Goal: Task Accomplishment & Management: Complete application form

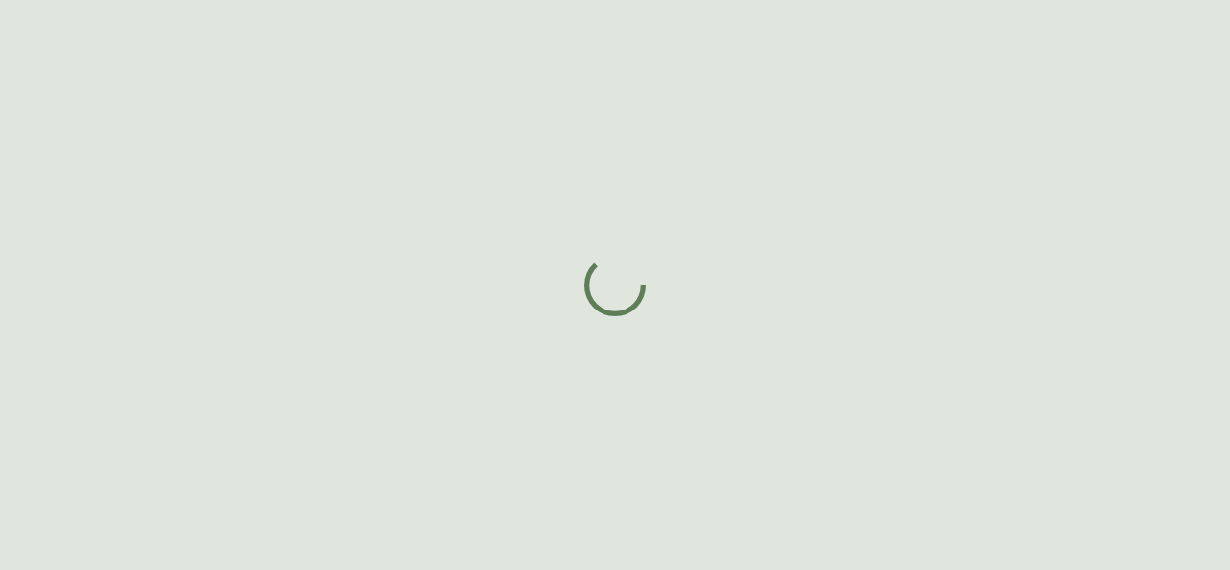
click at [163, 17] on div at bounding box center [615, 285] width 1230 height 570
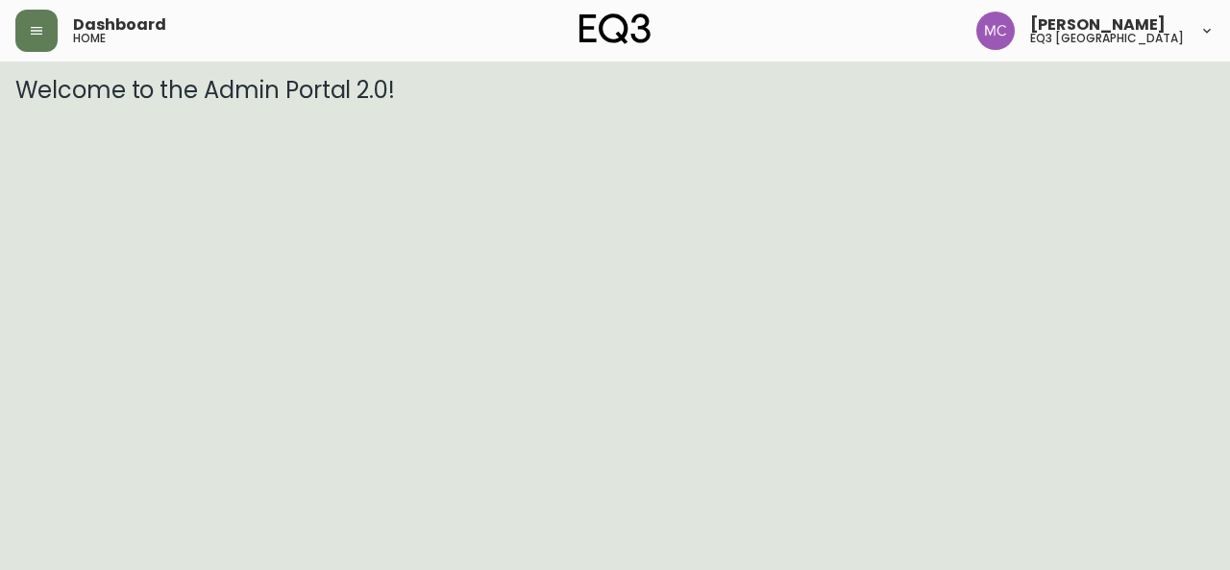
click at [1151, 104] on html "Dashboard home [PERSON_NAME] eq3 [GEOGRAPHIC_DATA] Welcome to the Admin Portal …" at bounding box center [615, 52] width 1230 height 104
click at [34, 27] on icon "button" at bounding box center [37, 31] width 12 height 8
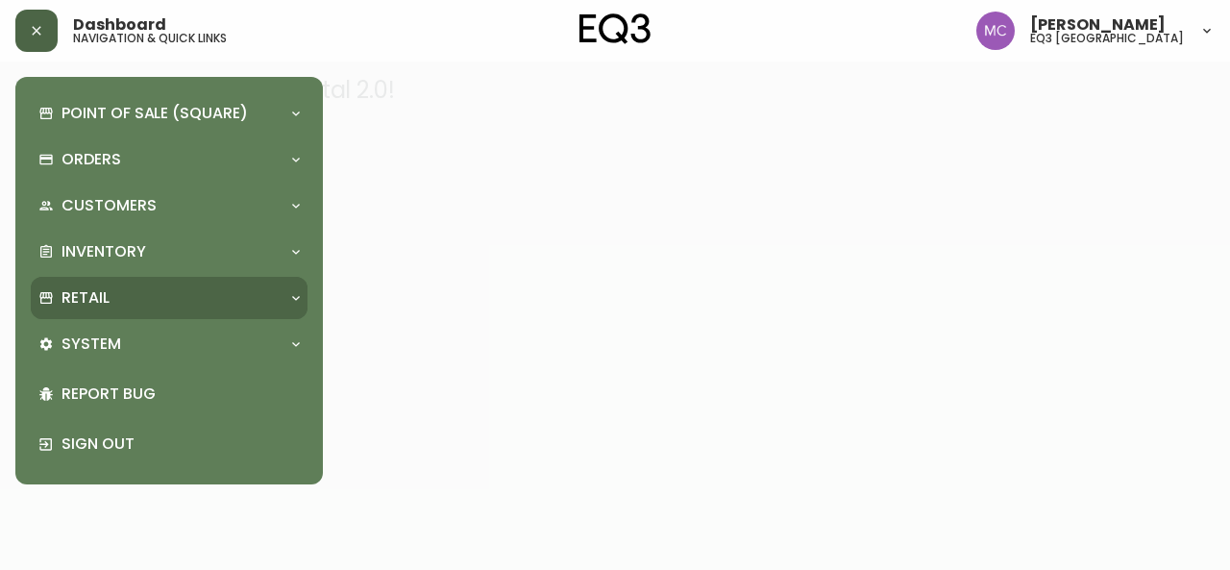
click at [71, 309] on div "Retail" at bounding box center [169, 298] width 277 height 42
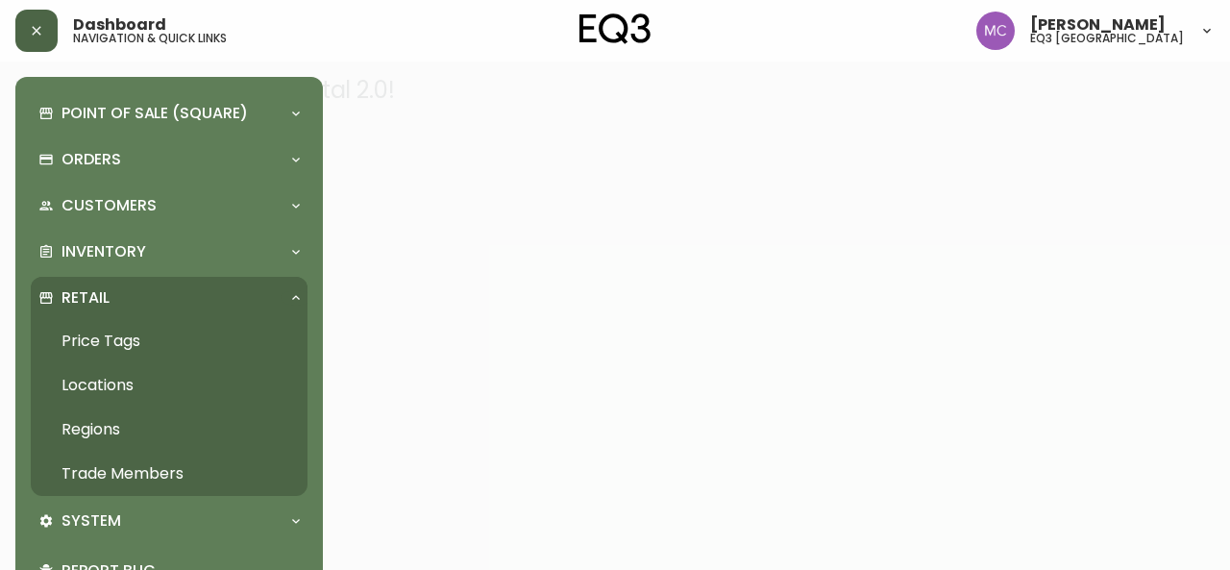
click at [139, 479] on link "Trade Members" at bounding box center [169, 474] width 277 height 44
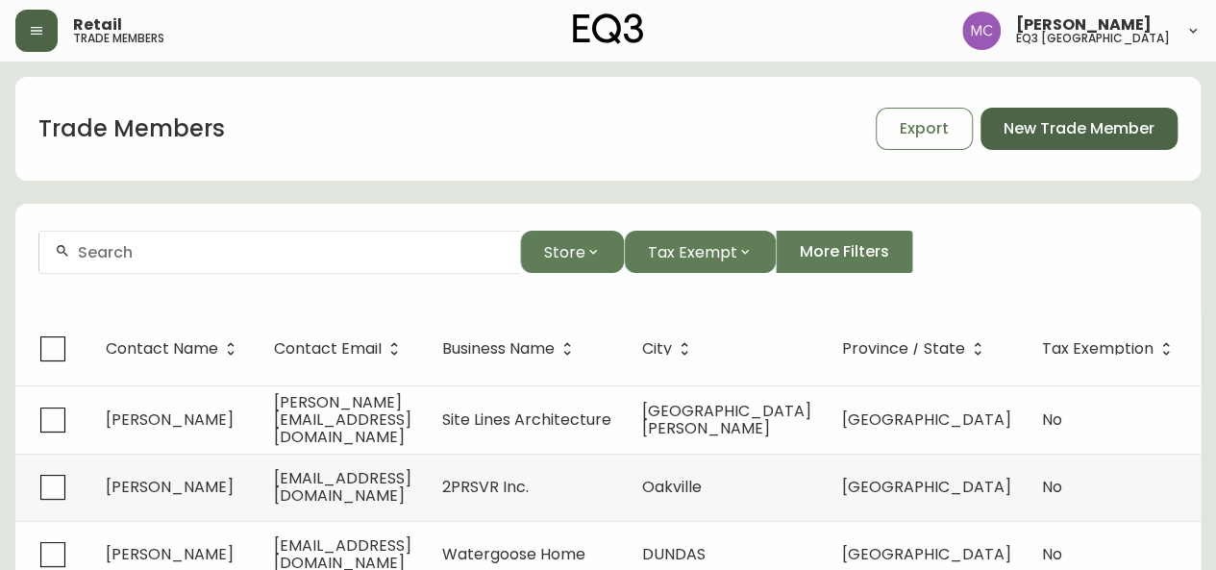
click at [1098, 133] on span "New Trade Member" at bounding box center [1078, 128] width 151 height 21
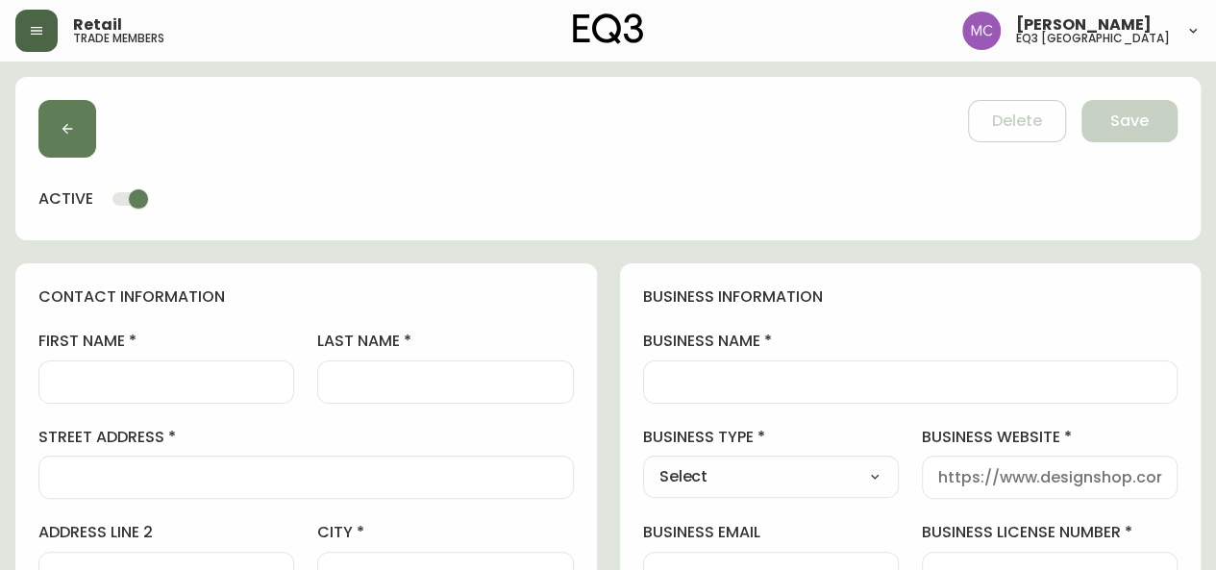
click at [117, 377] on input "first name" at bounding box center [166, 382] width 223 height 18
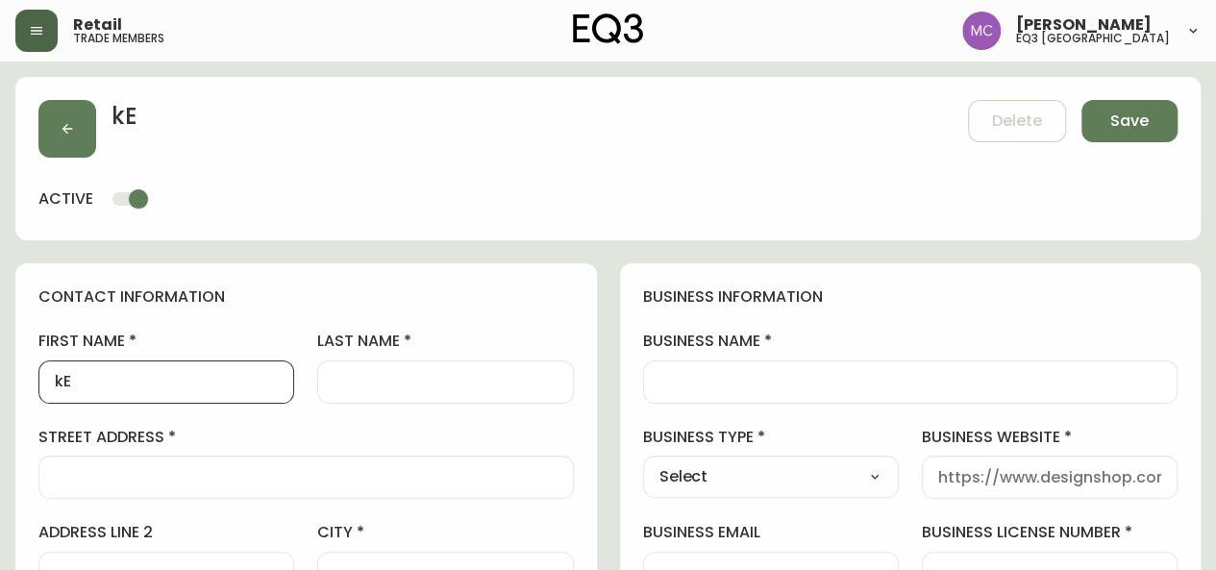
type input "k"
type input "[PERSON_NAME]"
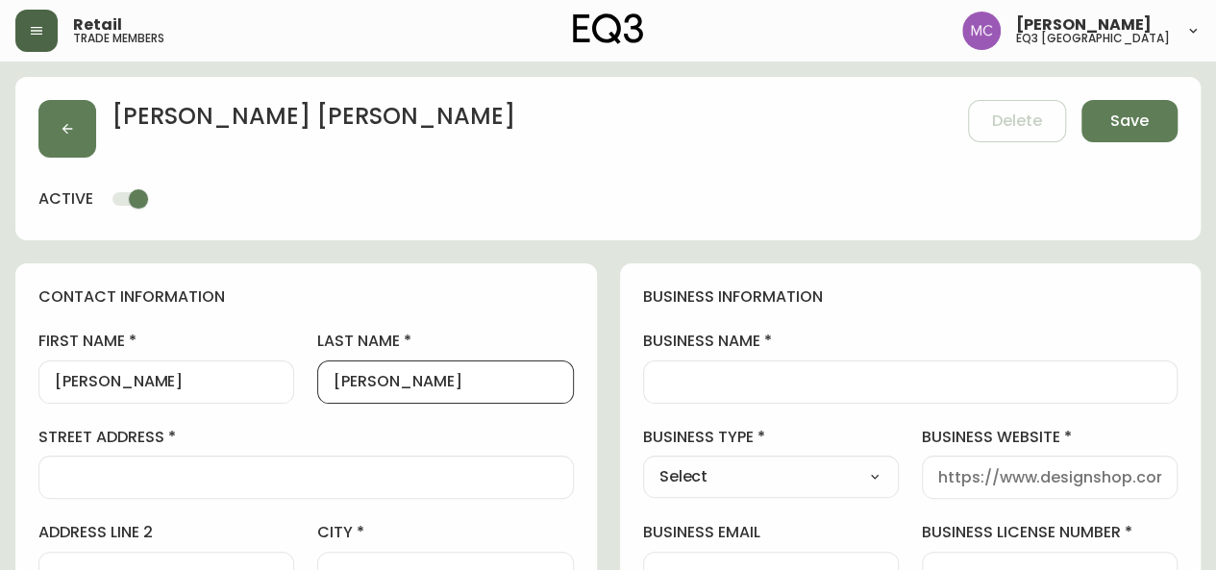
type input "[PERSON_NAME]"
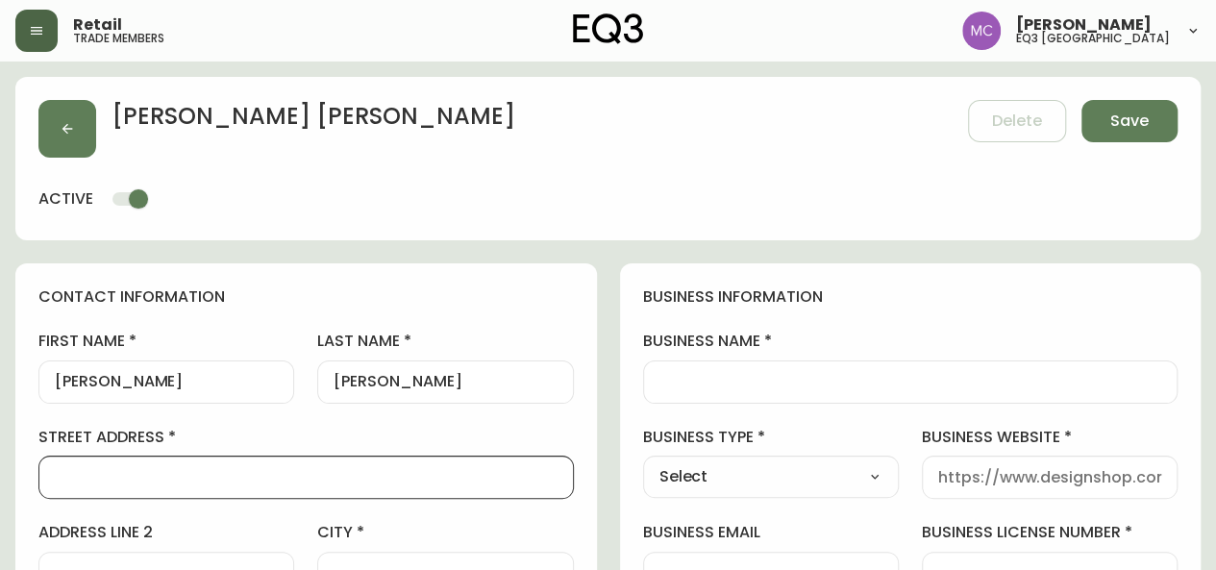
click at [661, 374] on input "business name" at bounding box center [910, 382] width 503 height 18
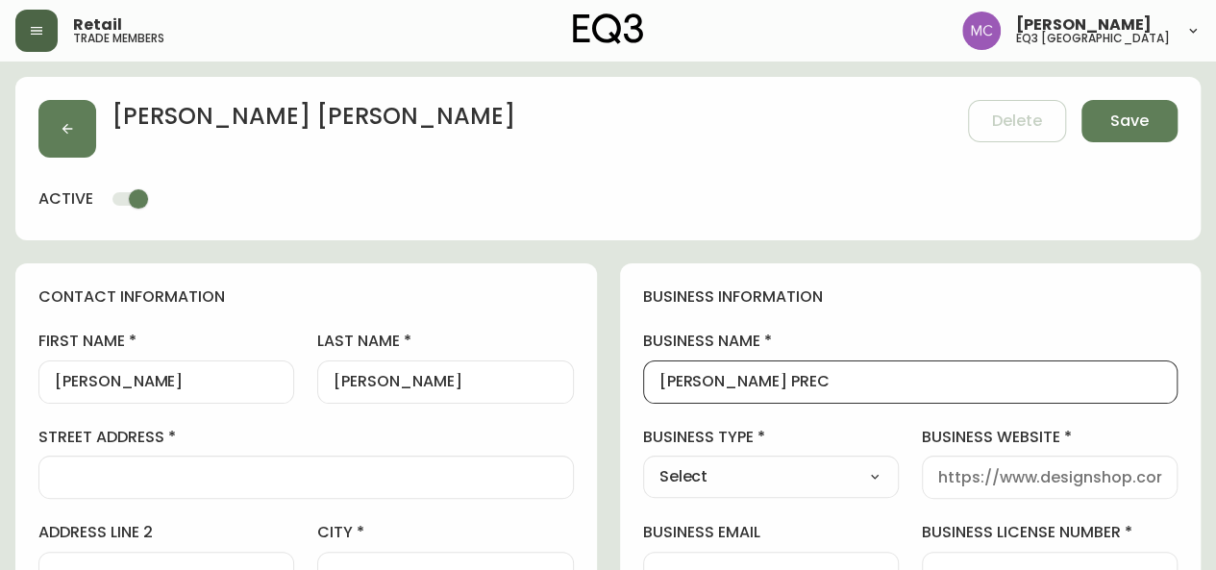
type input "[PERSON_NAME] PREC"
click at [83, 476] on input "street address" at bounding box center [306, 477] width 503 height 18
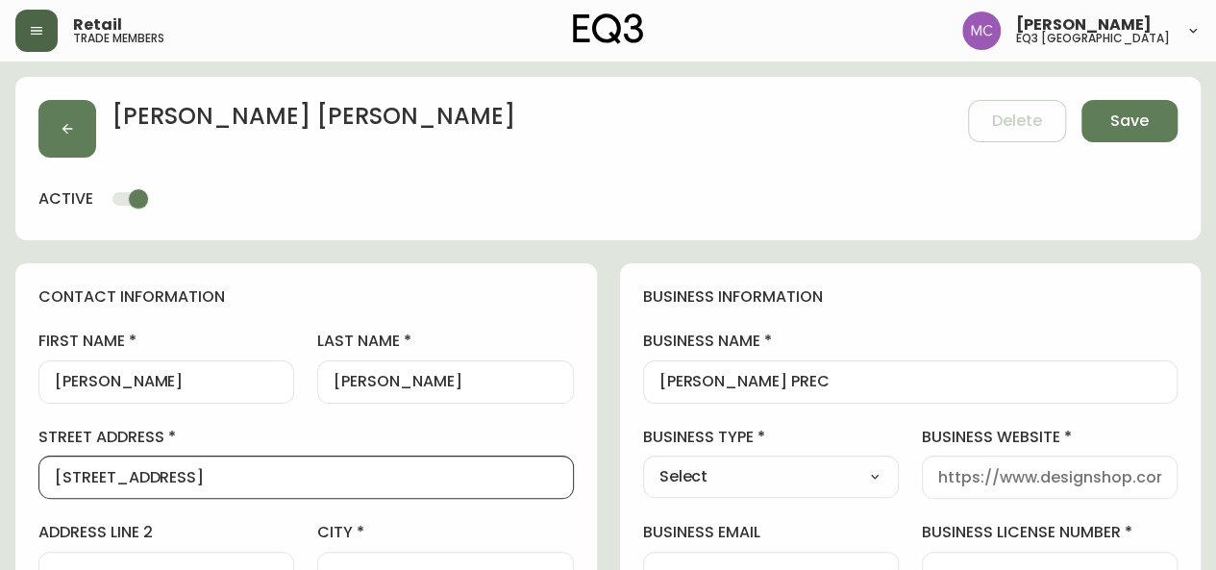
type input "[STREET_ADDRESS]"
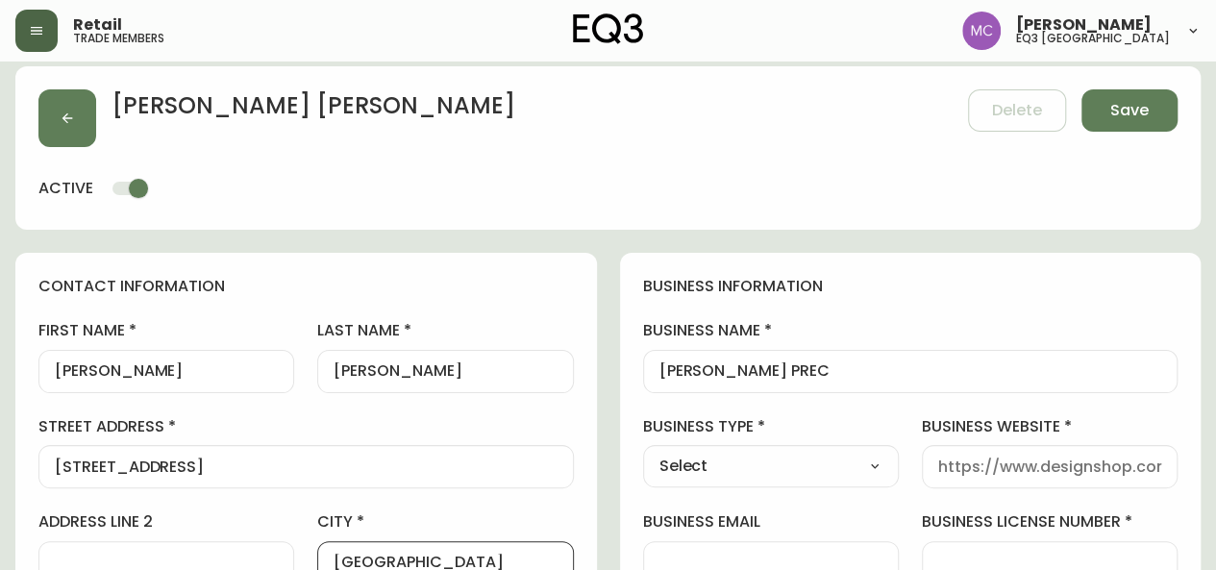
type input "[GEOGRAPHIC_DATA]"
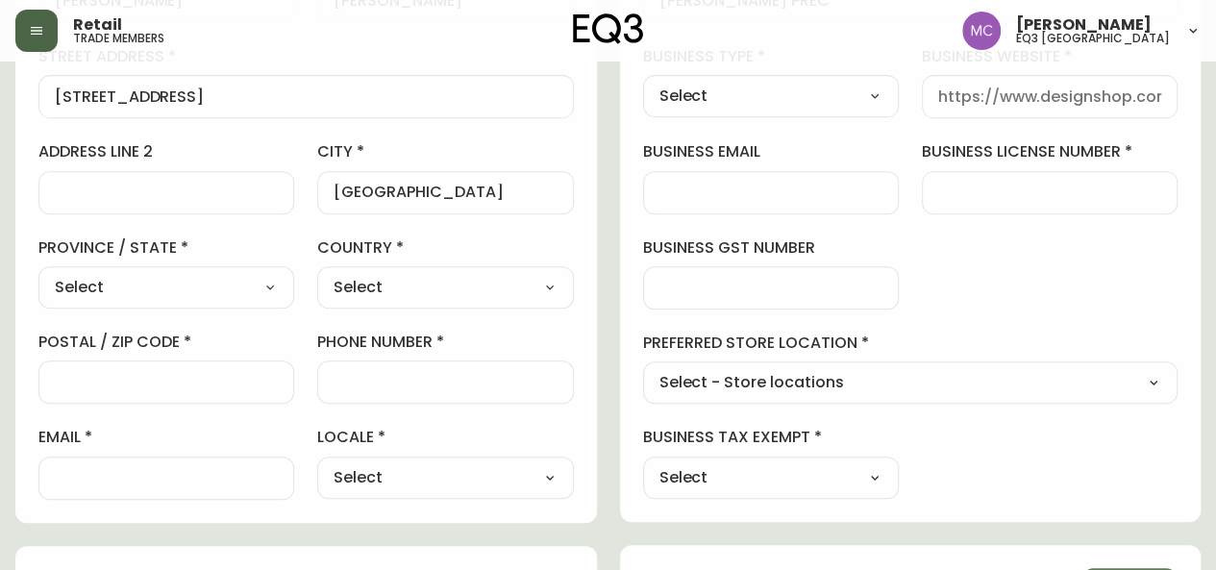
click at [265, 282] on select "Select [GEOGRAPHIC_DATA] [GEOGRAPHIC_DATA] [GEOGRAPHIC_DATA] [GEOGRAPHIC_DATA] …" at bounding box center [166, 287] width 256 height 29
select select "BC"
click at [38, 273] on select "Select [GEOGRAPHIC_DATA] [GEOGRAPHIC_DATA] [GEOGRAPHIC_DATA] [GEOGRAPHIC_DATA] …" at bounding box center [166, 287] width 256 height 29
type input "[GEOGRAPHIC_DATA]"
click at [339, 260] on div "country Select Select [GEOGRAPHIC_DATA] [GEOGRAPHIC_DATA]" at bounding box center [445, 272] width 256 height 71
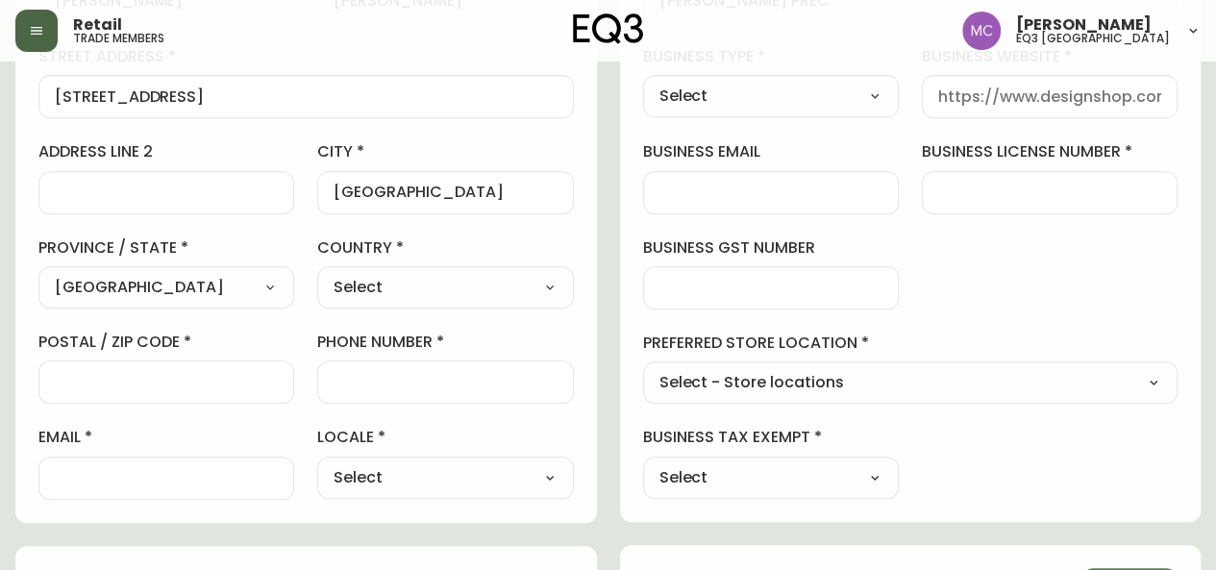
click at [356, 282] on select "Select [GEOGRAPHIC_DATA] [GEOGRAPHIC_DATA]" at bounding box center [445, 287] width 256 height 29
select select "CA"
click at [317, 273] on select "Select [GEOGRAPHIC_DATA] [GEOGRAPHIC_DATA]" at bounding box center [445, 287] width 256 height 29
type input "[GEOGRAPHIC_DATA]"
click at [182, 378] on input "postal / zip code" at bounding box center [166, 382] width 223 height 18
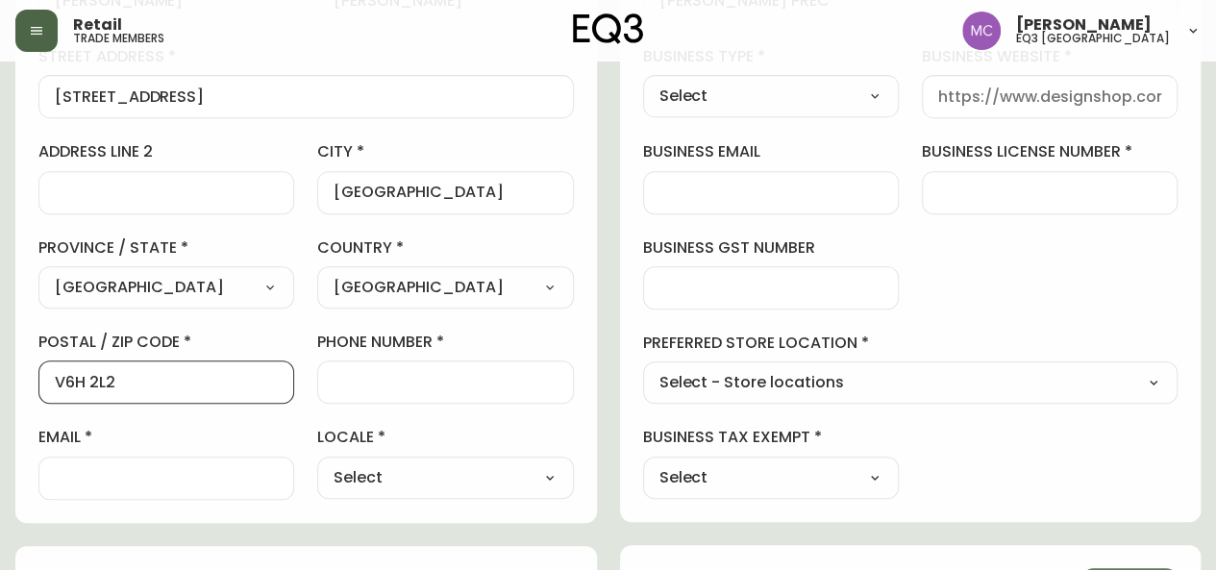
type input "V6H 2L2"
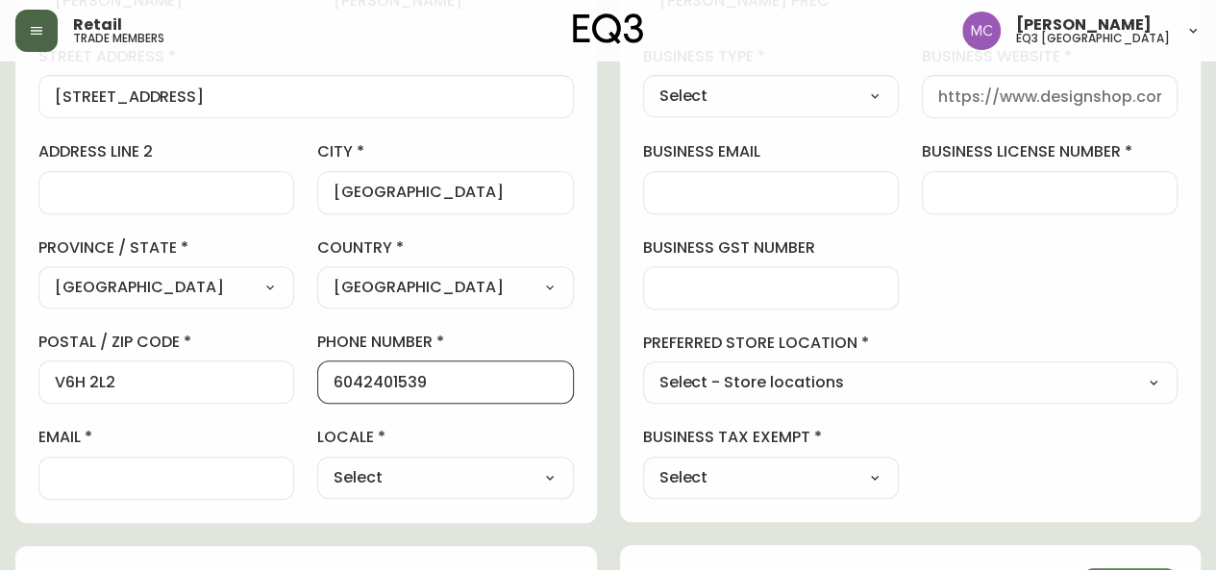
type input "6042401539"
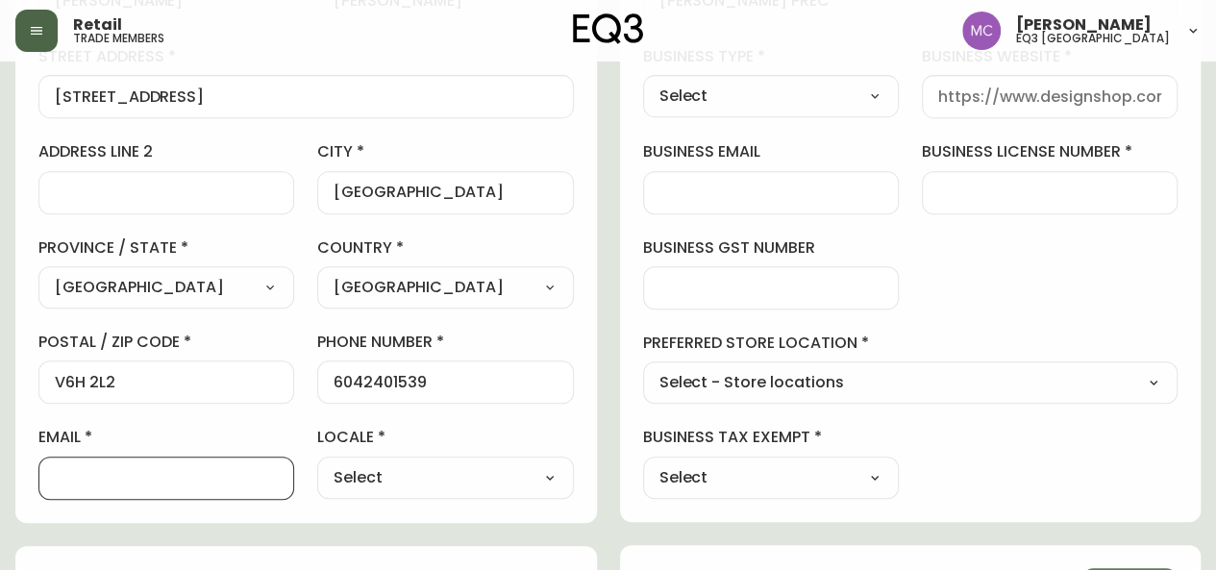
click at [957, 95] on input "business website" at bounding box center [1049, 96] width 223 height 18
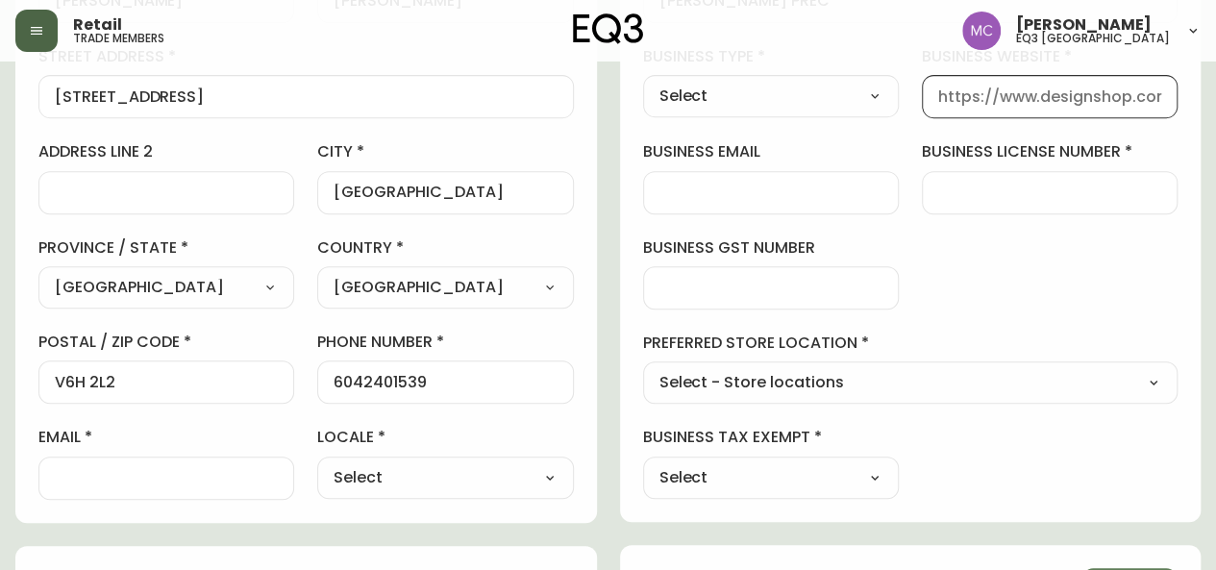
click at [402, 483] on select "Select CA_EN [GEOGRAPHIC_DATA] US_EN" at bounding box center [445, 477] width 256 height 29
select select "CA_EN"
click at [317, 463] on select "Select CA_EN [GEOGRAPHIC_DATA] US_EN" at bounding box center [445, 477] width 256 height 29
type input "CA_EN"
click at [143, 474] on input "email" at bounding box center [166, 478] width 223 height 18
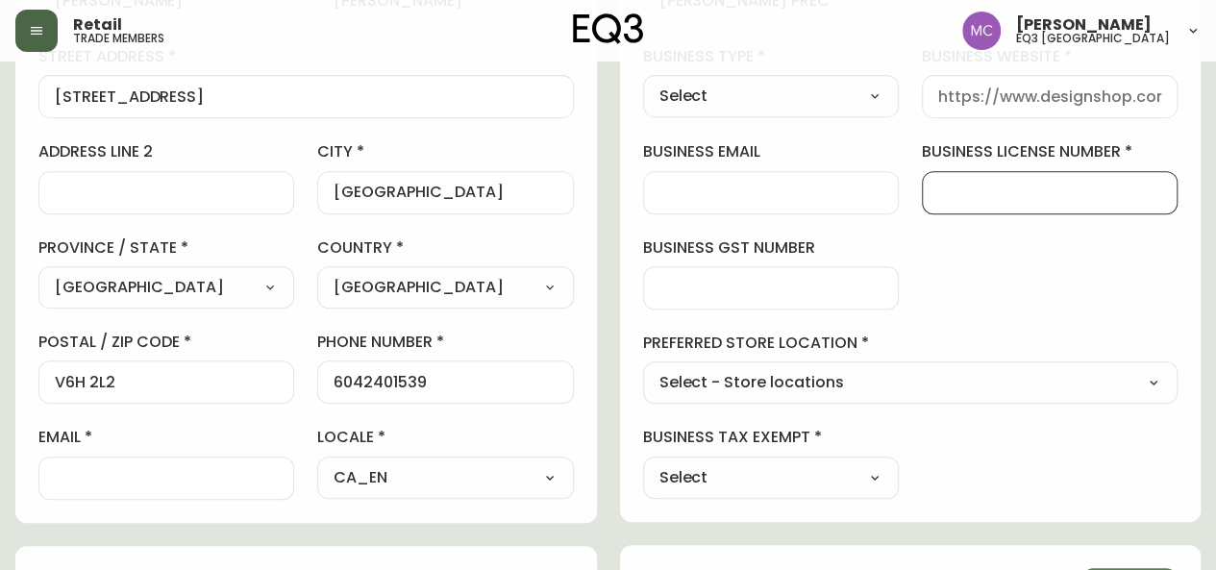
click at [965, 184] on input "business license number" at bounding box center [1049, 193] width 223 height 18
click at [953, 189] on input "re 610567" at bounding box center [1049, 193] width 223 height 18
type input "RE 610567"
click at [700, 195] on input "business email" at bounding box center [770, 193] width 223 height 18
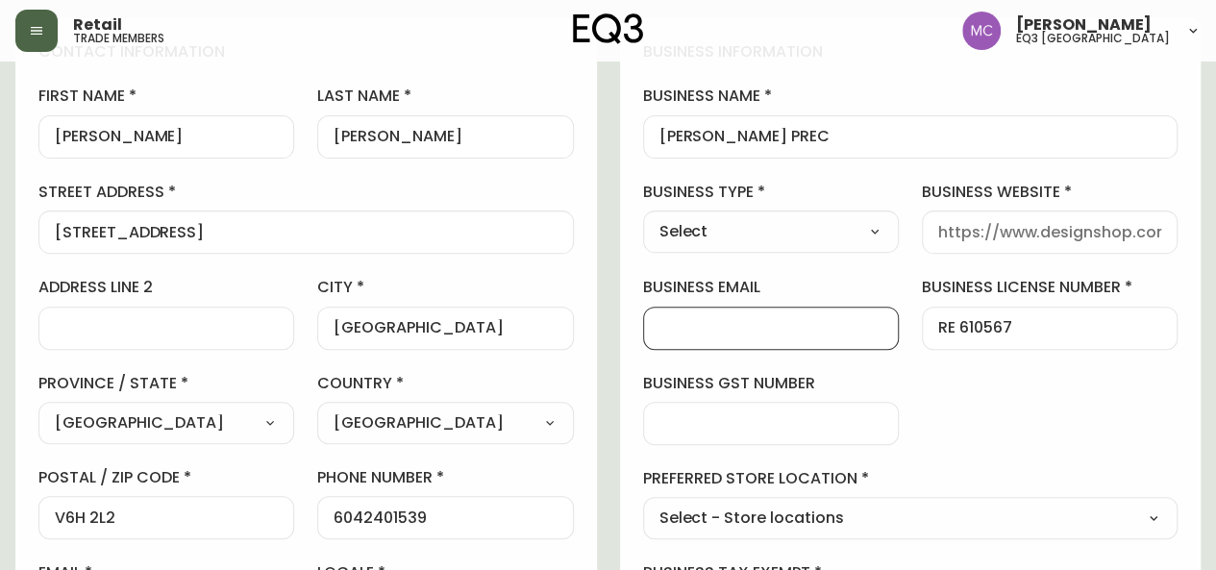
scroll to position [238, 0]
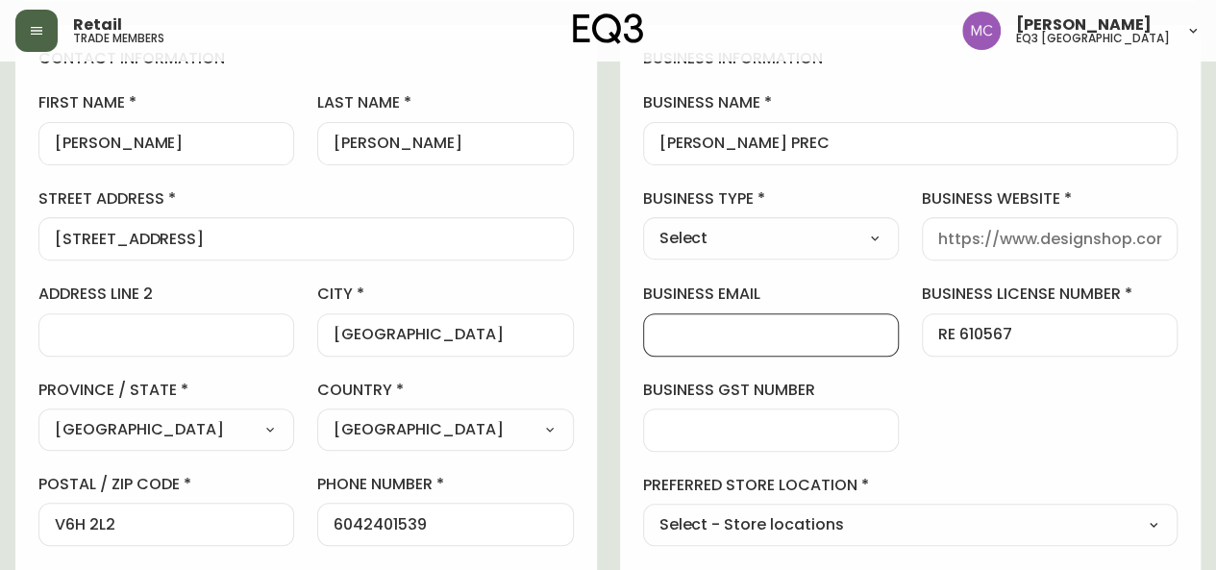
click at [883, 258] on div "business type Select Select Interior Designer Architect Home Builder Contractor…" at bounding box center [771, 224] width 256 height 72
click at [876, 239] on select "Select Interior Designer Architect Home Builder Contractor Real Estate Agent Ho…" at bounding box center [771, 238] width 256 height 29
select select "Real Estate Agent"
click at [643, 224] on select "Select Interior Designer Architect Home Builder Contractor Real Estate Agent Ho…" at bounding box center [771, 238] width 256 height 29
type input "Real Estate Agent"
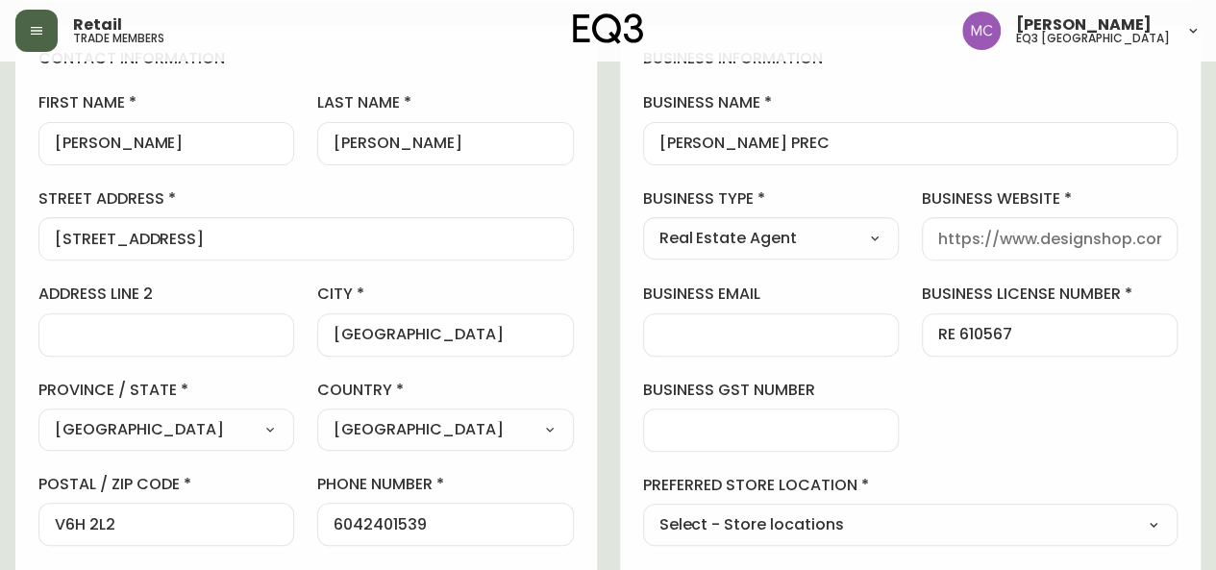
click at [1029, 233] on input "business website" at bounding box center [1049, 239] width 223 height 18
paste input "[URL][DOMAIN_NAME][PERSON_NAME]"
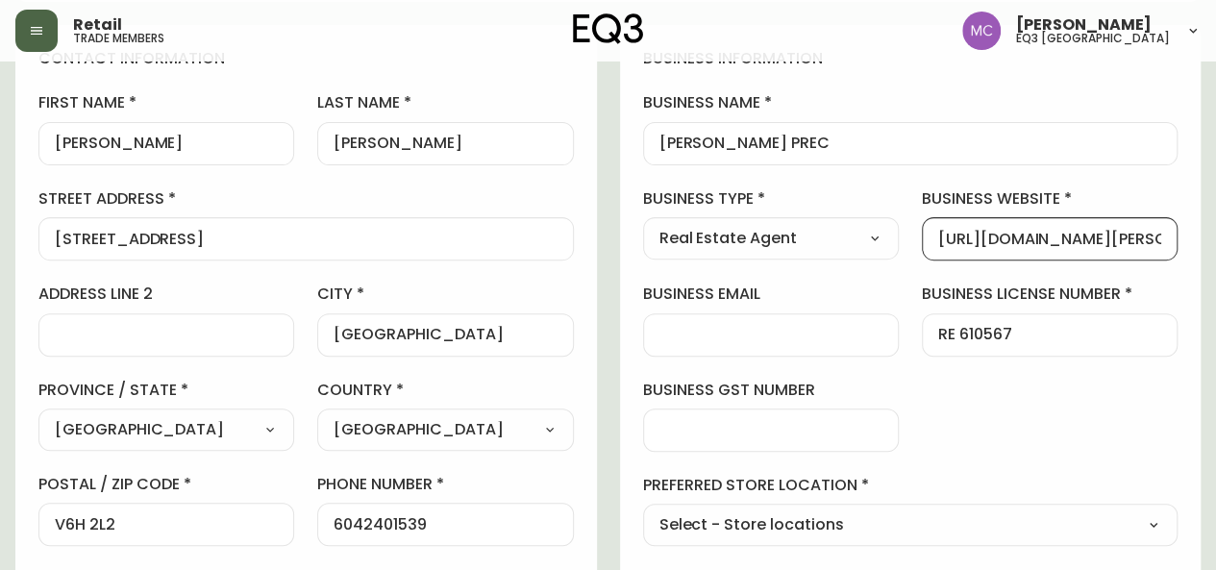
scroll to position [0, 420]
type input "[URL][DOMAIN_NAME][PERSON_NAME]"
click at [985, 449] on div "business information business name [PERSON_NAME] PREC business type Real Estate…" at bounding box center [910, 344] width 581 height 639
click at [694, 349] on div at bounding box center [771, 334] width 256 height 43
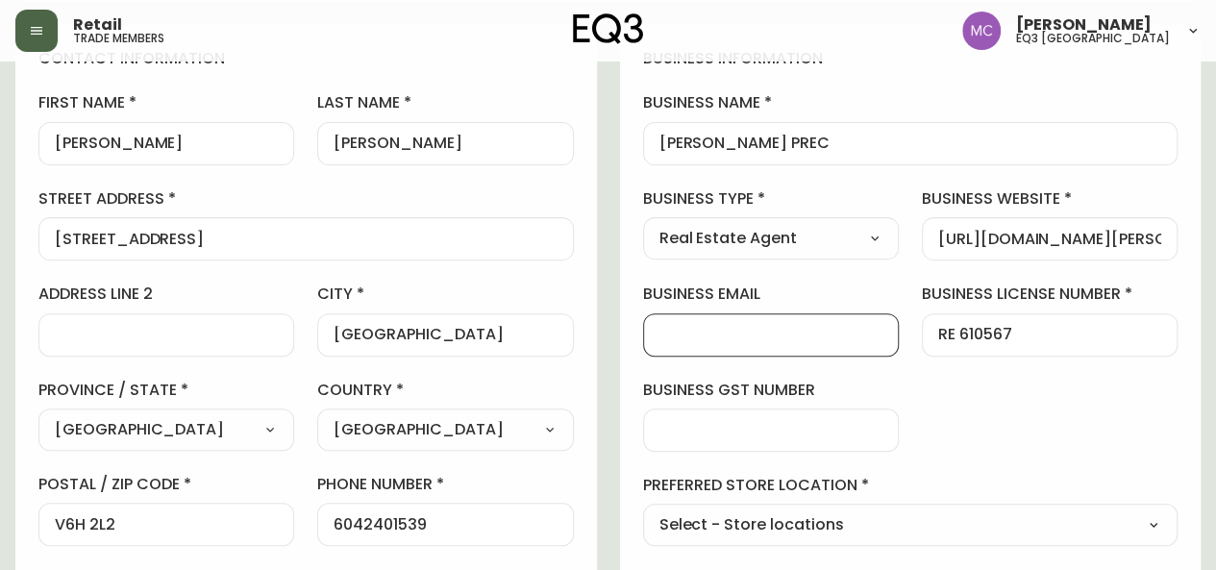
click at [765, 526] on select "Select - Store locations EQ3 [GEOGRAPHIC_DATA] EQ3 [GEOGRAPHIC_DATA] [GEOGRAPHI…" at bounding box center [910, 525] width 535 height 29
select select "cjw10z96p001r6gs00juufhhe"
click at [643, 511] on select "Select - Store locations EQ3 [GEOGRAPHIC_DATA] EQ3 [GEOGRAPHIC_DATA] [GEOGRAPHI…" at bounding box center [910, 525] width 535 height 29
type input "EQ3 [GEOGRAPHIC_DATA]"
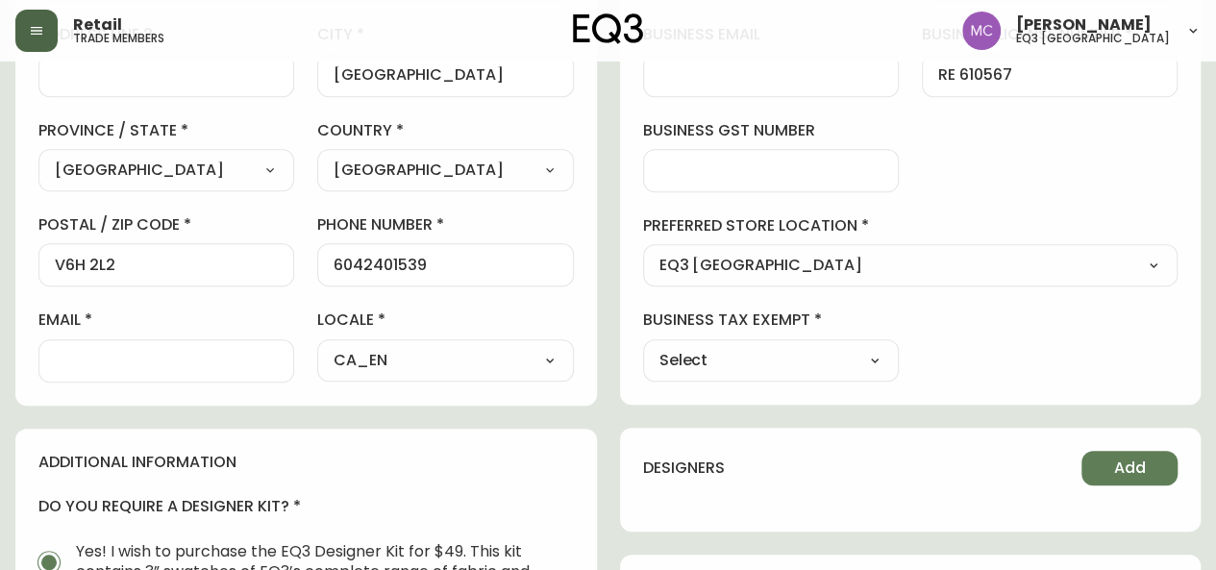
scroll to position [500, 0]
click at [870, 363] on select "Select Yes No" at bounding box center [771, 358] width 256 height 29
select select "false"
click at [643, 344] on select "Select Yes No" at bounding box center [771, 358] width 256 height 29
type input "No"
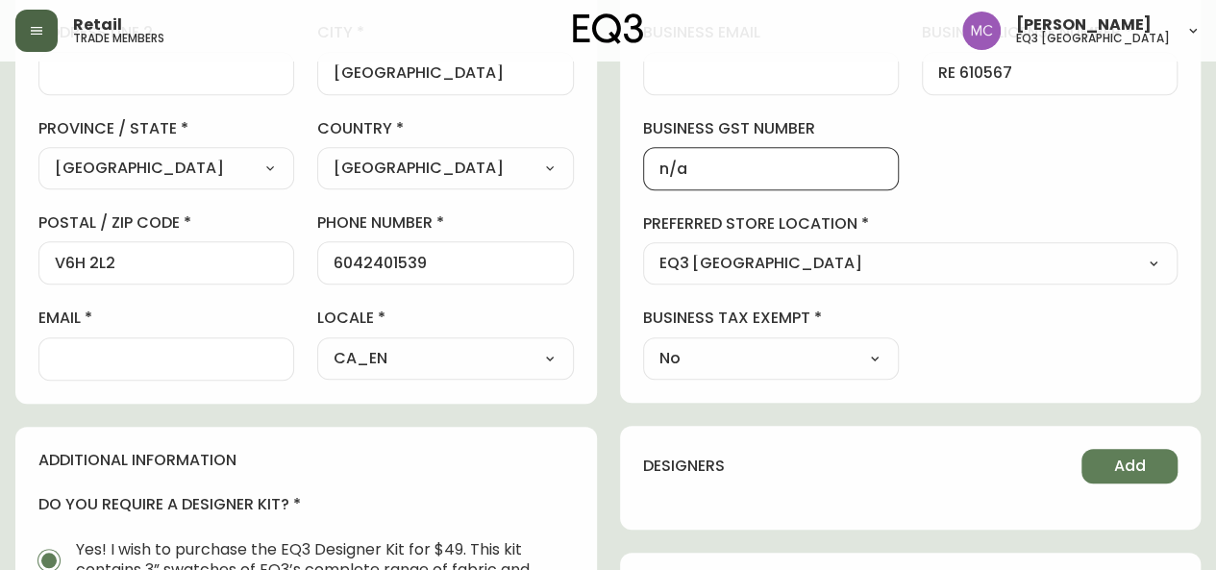
type input "n/a"
click at [1094, 168] on div "business information business name [PERSON_NAME] PREC business type Real Estate…" at bounding box center [910, 83] width 581 height 639
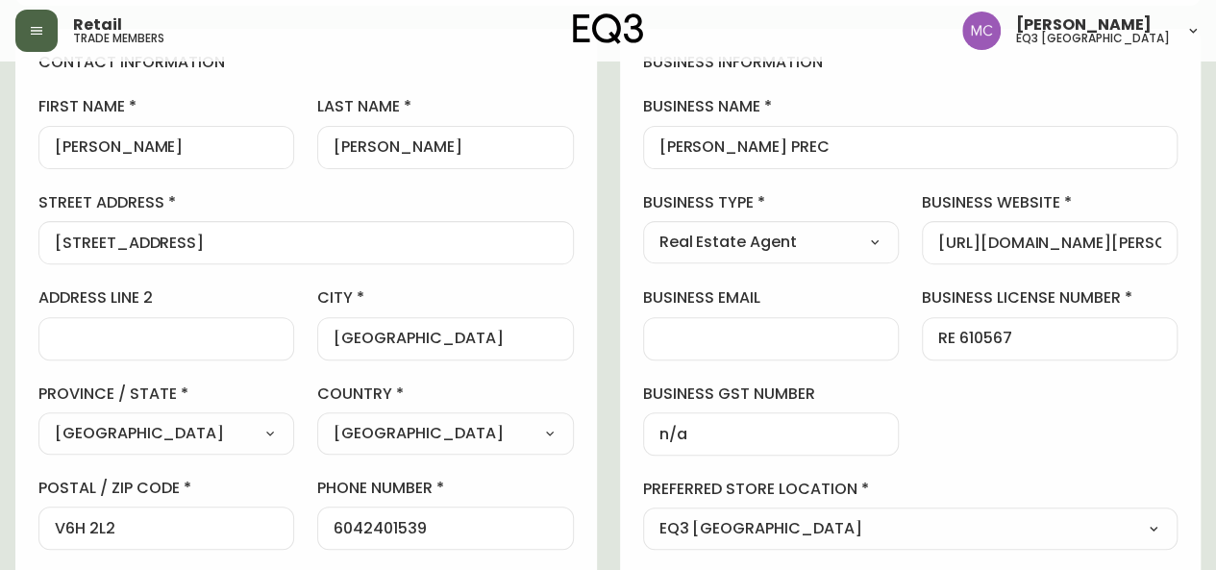
scroll to position [240, 0]
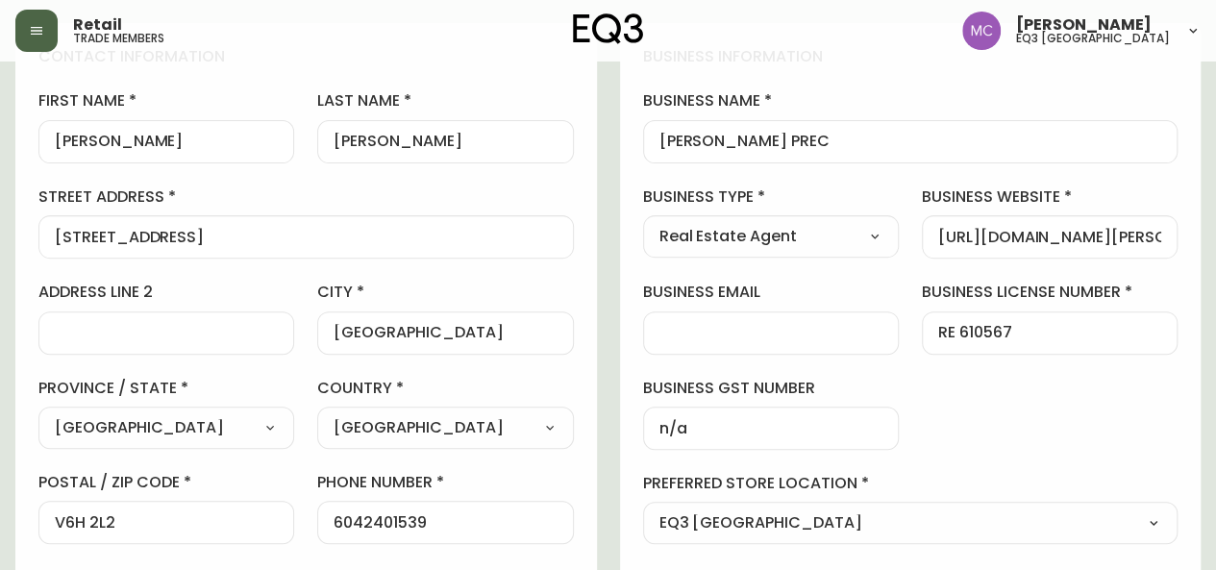
click at [671, 337] on input "business email" at bounding box center [770, 333] width 223 height 18
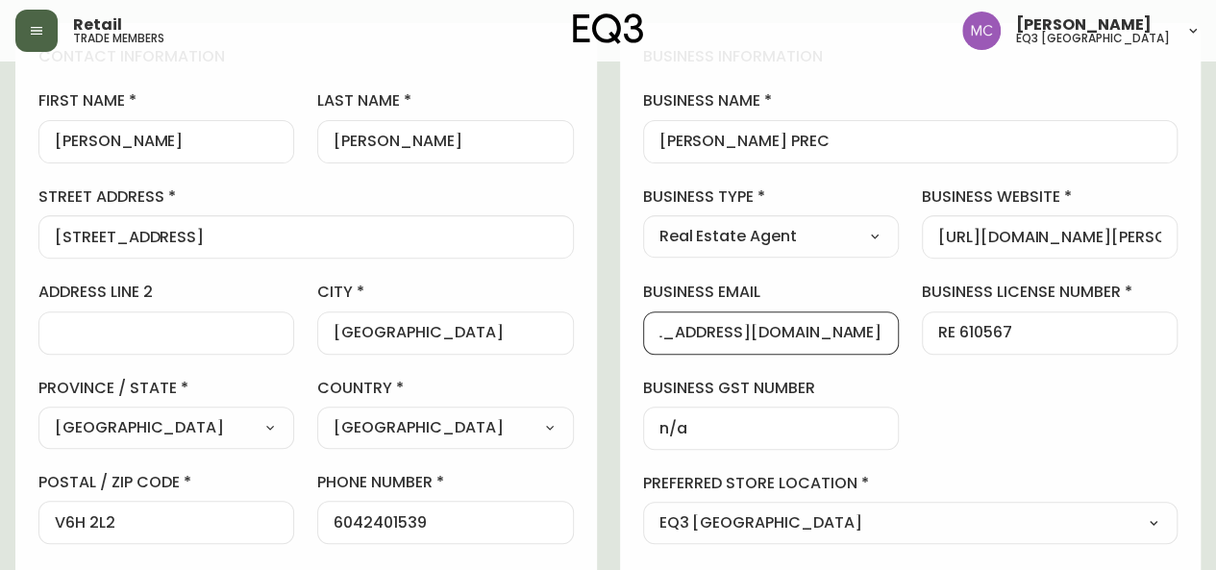
scroll to position [0, 65]
drag, startPoint x: 659, startPoint y: 331, endPoint x: 913, endPoint y: 339, distance: 253.8
click at [913, 339] on div "business information business name [PERSON_NAME] PREC business type Real Estate…" at bounding box center [910, 342] width 581 height 639
click at [875, 332] on input "[EMAIL_ADDRESS][DOMAIN_NAME]" at bounding box center [770, 333] width 223 height 18
type input "[EMAIL_ADDRESS][DOMAIN_NAME]"
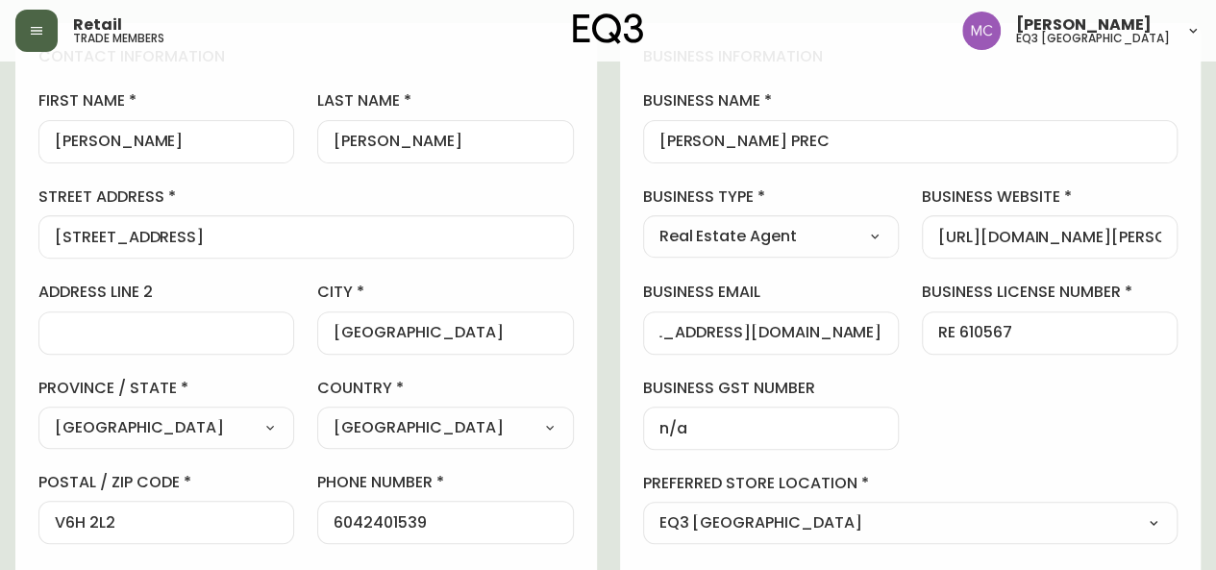
scroll to position [0, 0]
drag, startPoint x: 883, startPoint y: 332, endPoint x: 621, endPoint y: 322, distance: 262.5
click at [621, 322] on div "business information business name [PERSON_NAME] PREC business type Real Estate…" at bounding box center [910, 342] width 581 height 639
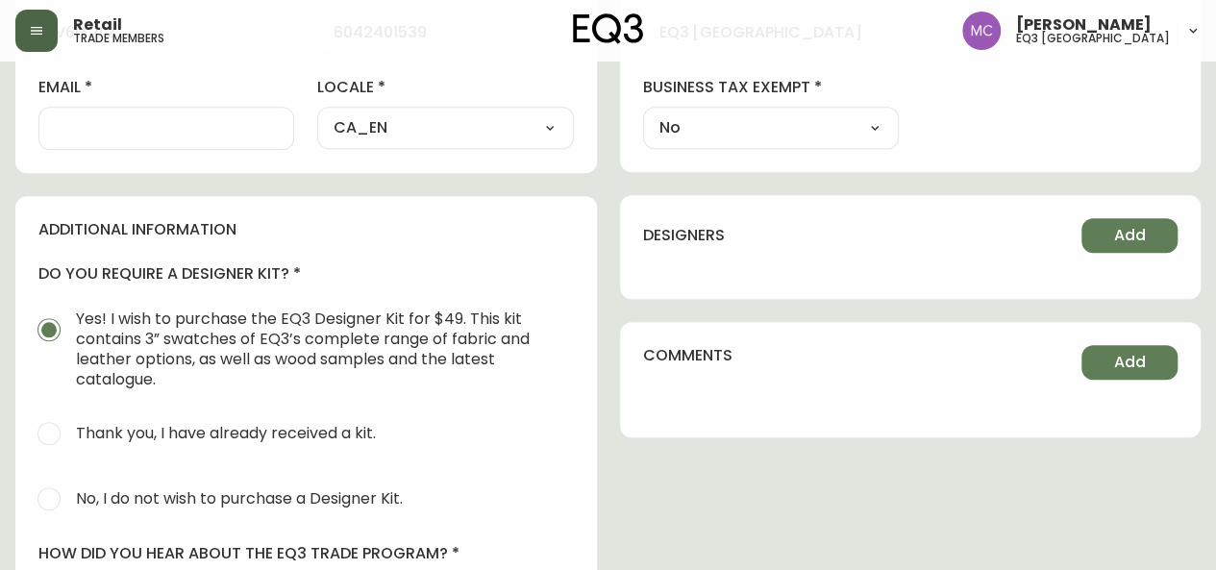
scroll to position [759, 0]
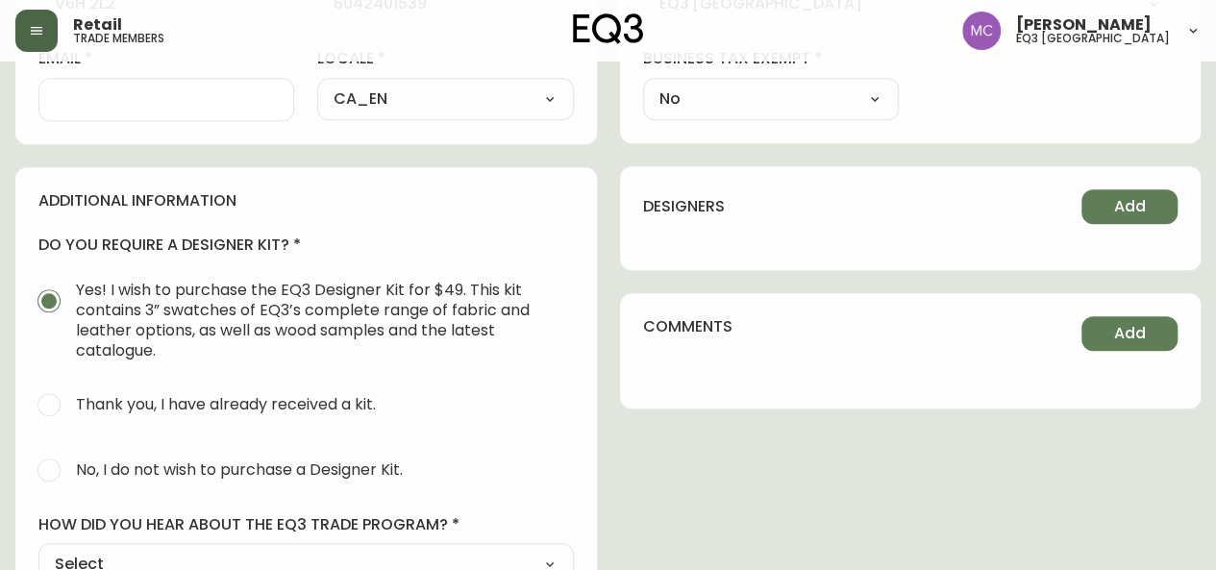
click at [139, 111] on div at bounding box center [166, 99] width 256 height 43
paste input "[EMAIL_ADDRESS][DOMAIN_NAME]"
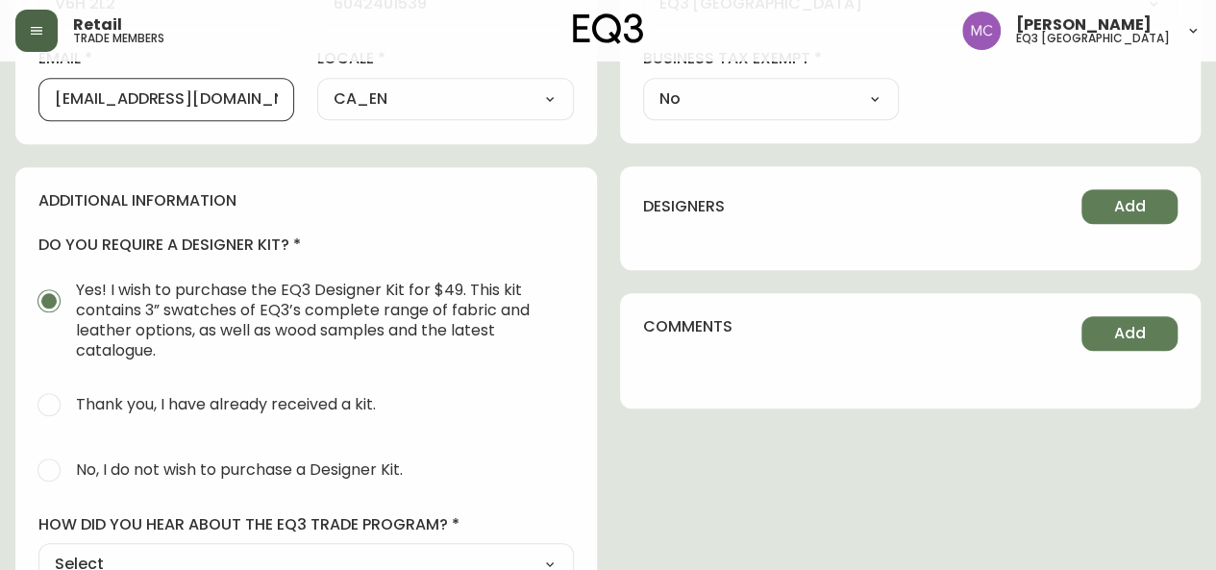
drag, startPoint x: 85, startPoint y: 99, endPoint x: 5, endPoint y: 86, distance: 80.7
click at [5, 86] on main "[PERSON_NAME] Save active contact information first name [PERSON_NAME] last nam…" at bounding box center [608, 41] width 1216 height 1479
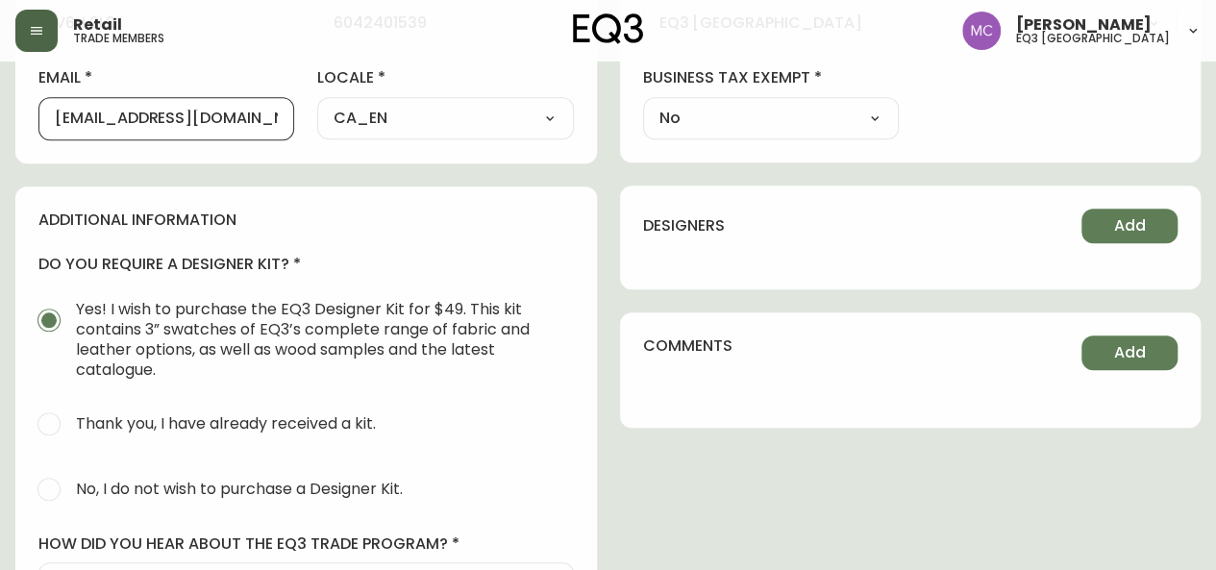
scroll to position [746, 0]
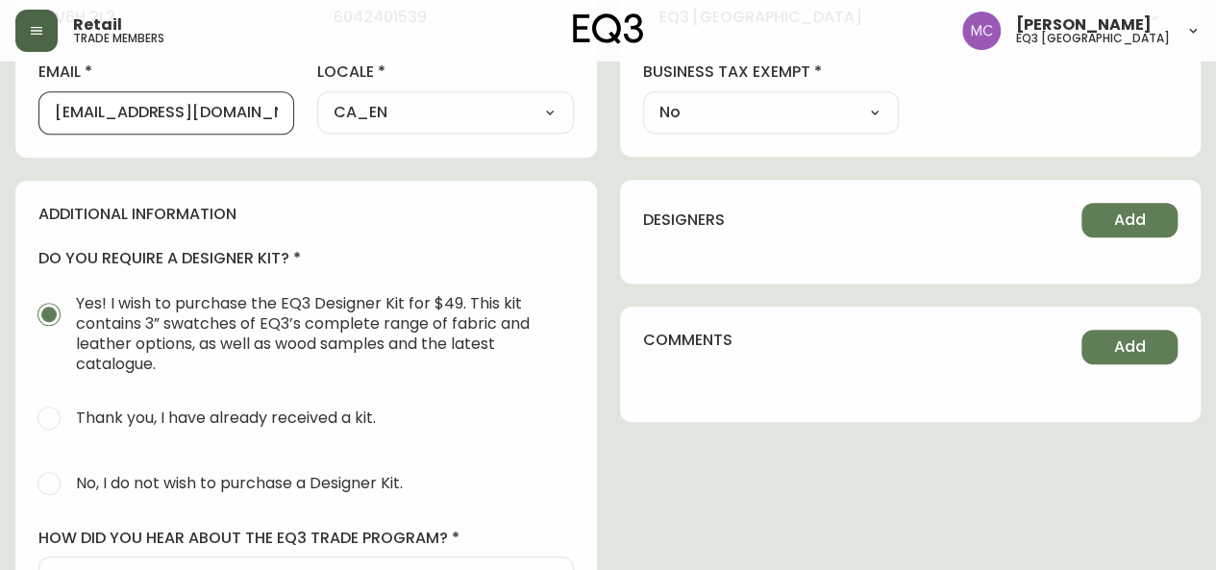
type input "[EMAIL_ADDRESS][DOMAIN_NAME]"
click at [67, 477] on input "No, I do not wish to purchase a Designer Kit." at bounding box center [49, 483] width 42 height 42
radio input "true"
radio input "false"
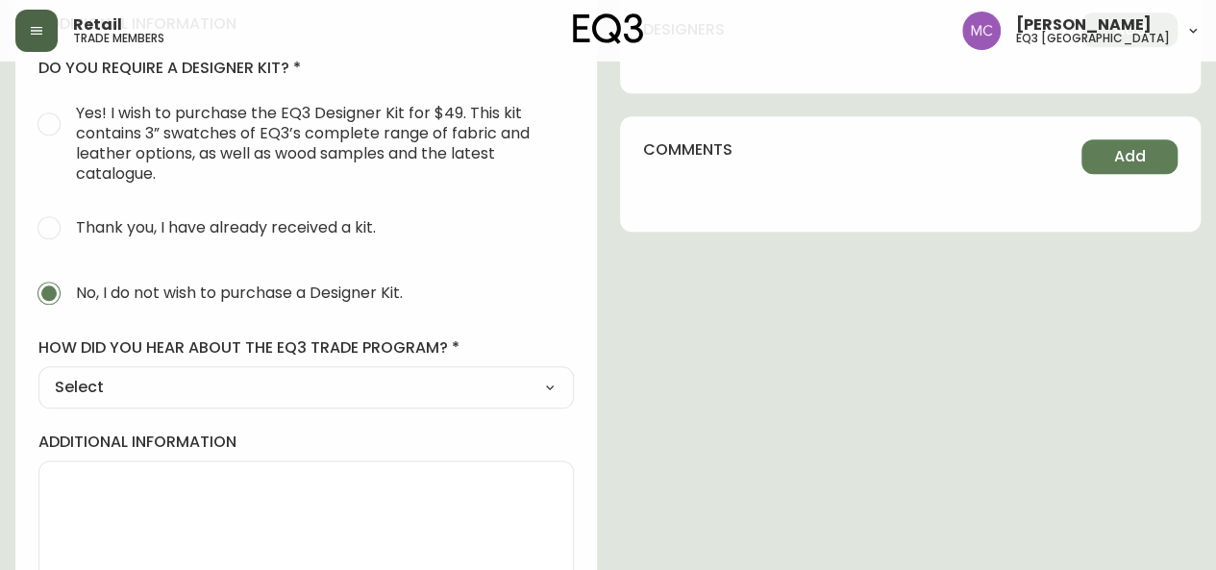
scroll to position [967, 0]
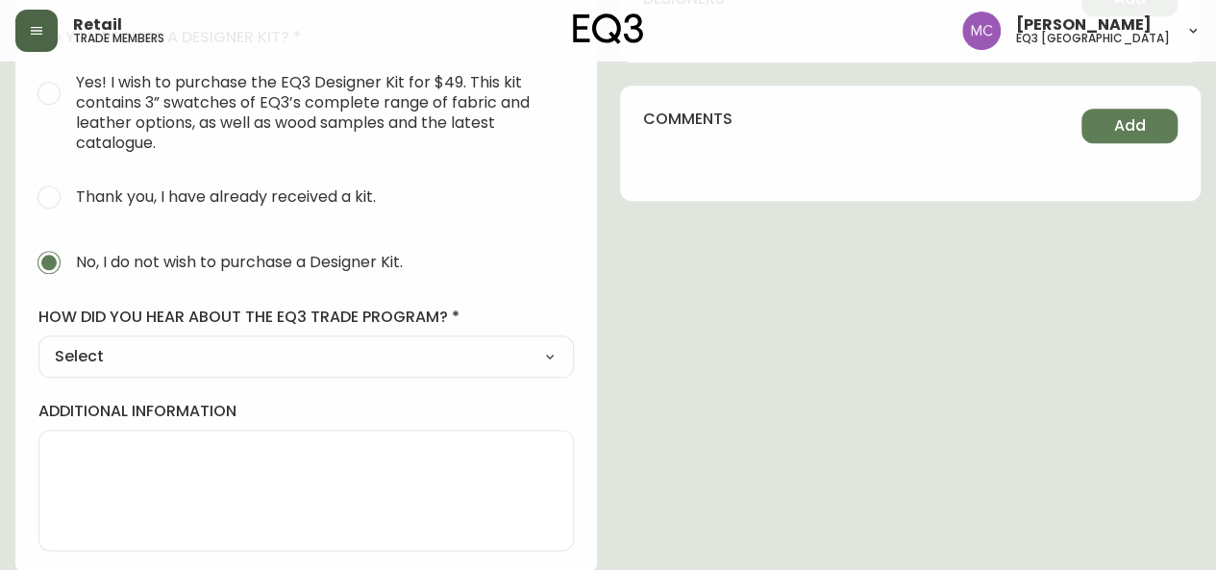
click at [269, 337] on div "Select Social Media Advertisement Trade Show Outreach from a Trade Rep Other" at bounding box center [305, 356] width 535 height 42
click at [268, 356] on select "Select Social Media Advertisement Trade Show Outreach from a Trade Rep Other" at bounding box center [305, 356] width 535 height 29
select select "Outreach from a Trade Rep"
click at [38, 342] on select "Select Social Media Advertisement Trade Show Outreach from a Trade Rep Other" at bounding box center [305, 356] width 535 height 29
type input "Outreach from a Trade Rep"
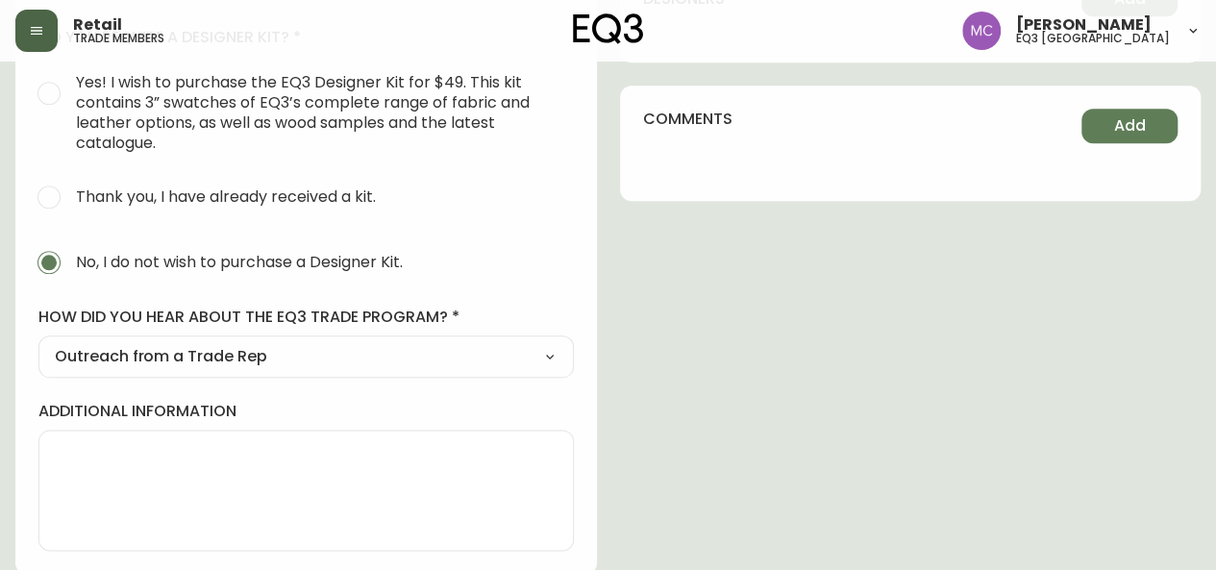
click at [74, 442] on textarea "additional information" at bounding box center [306, 490] width 503 height 96
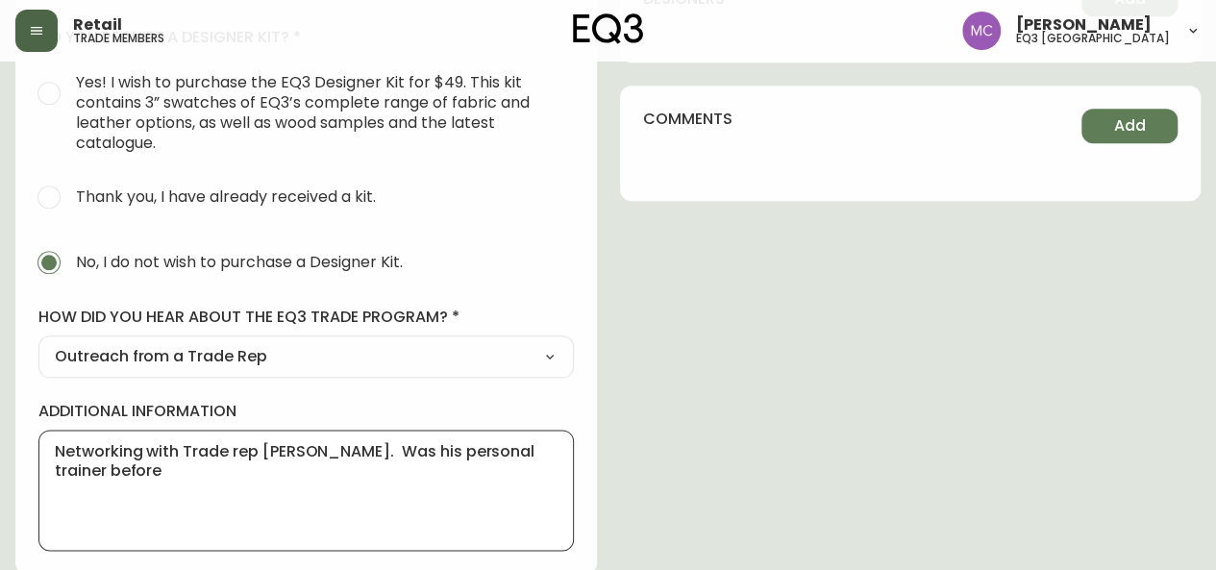
click at [387, 442] on textarea "Networking with Trade rep [PERSON_NAME]. Was his personal trainer before" at bounding box center [306, 490] width 503 height 96
click at [182, 474] on textarea "Networking with Trade rep [PERSON_NAME]. I was his personal trainer before" at bounding box center [306, 490] width 503 height 96
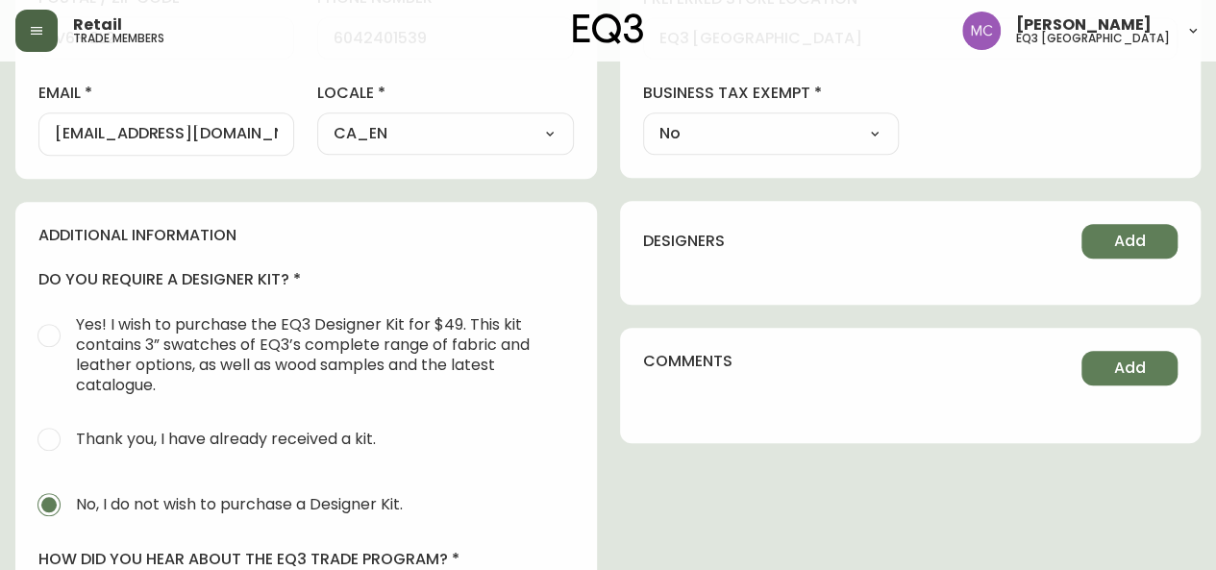
scroll to position [715, 0]
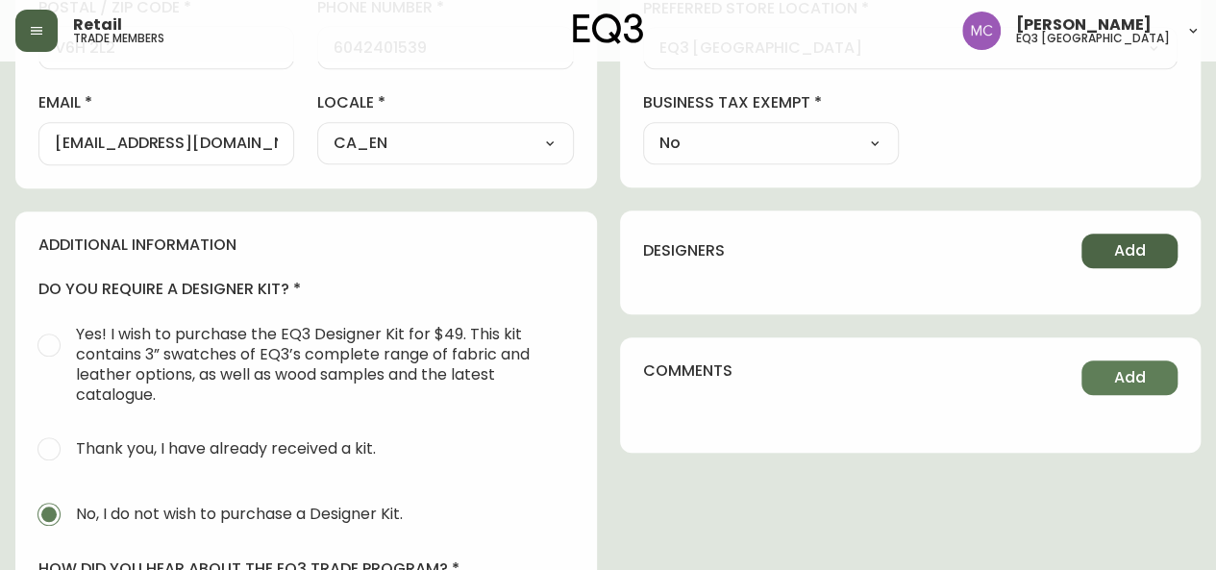
type textarea "Networking with Trade rep [PERSON_NAME]. I was his personal trainer before star…"
click at [1115, 247] on span "Add" at bounding box center [1130, 250] width 32 height 21
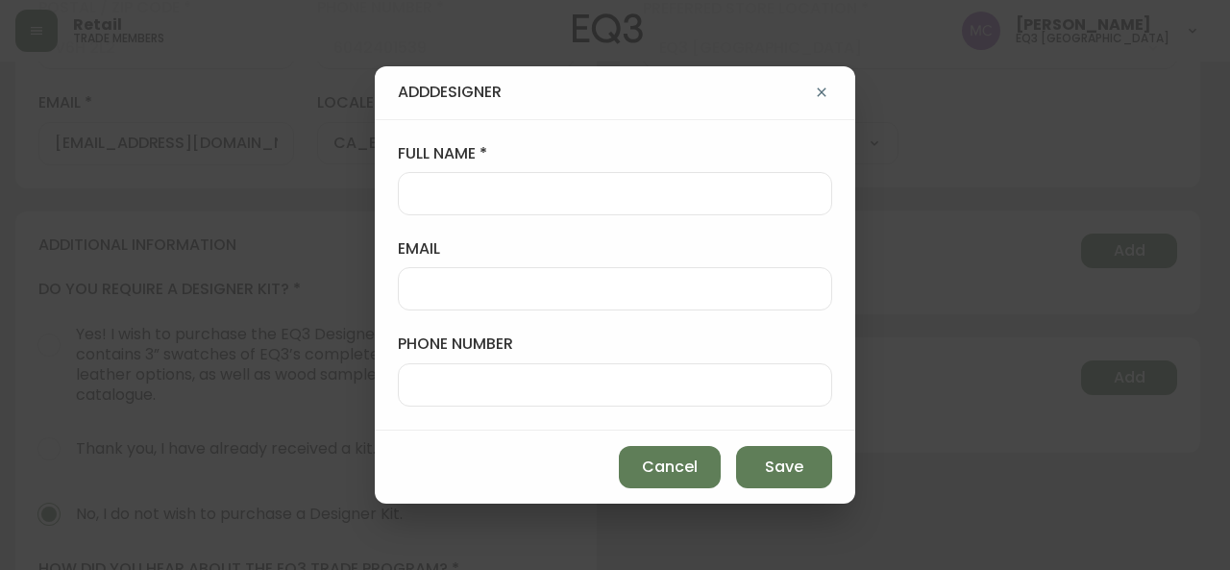
click at [443, 181] on div at bounding box center [615, 193] width 434 height 43
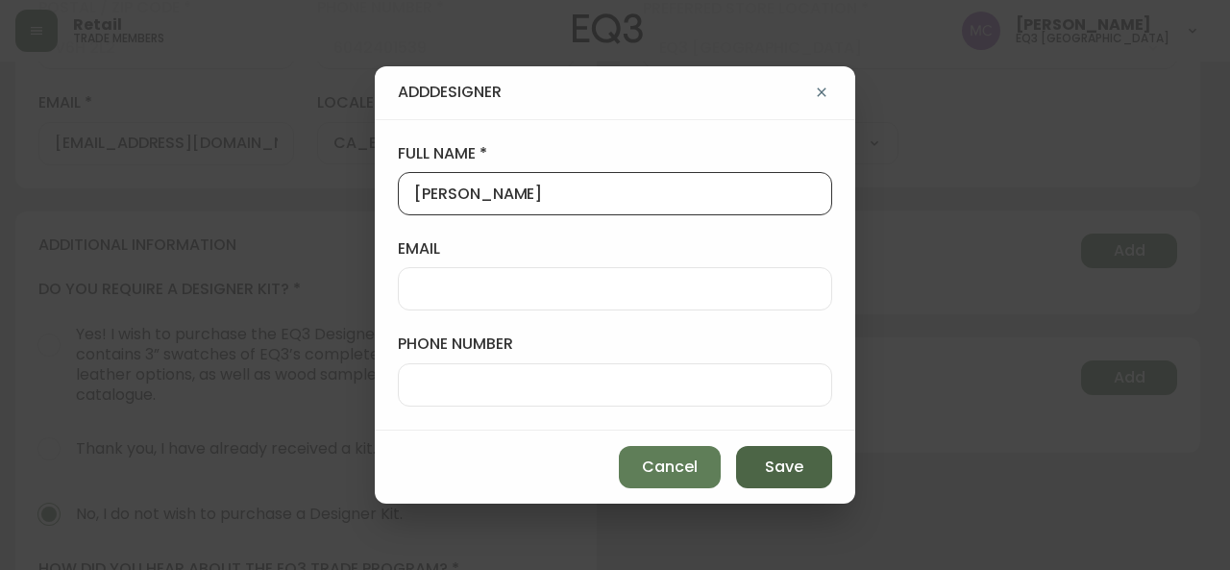
type input "[PERSON_NAME]"
drag, startPoint x: 797, startPoint y: 481, endPoint x: 798, endPoint y: 491, distance: 9.7
click at [798, 491] on div "Cancel Save" at bounding box center [615, 466] width 480 height 73
click at [798, 471] on span "Save" at bounding box center [784, 466] width 38 height 21
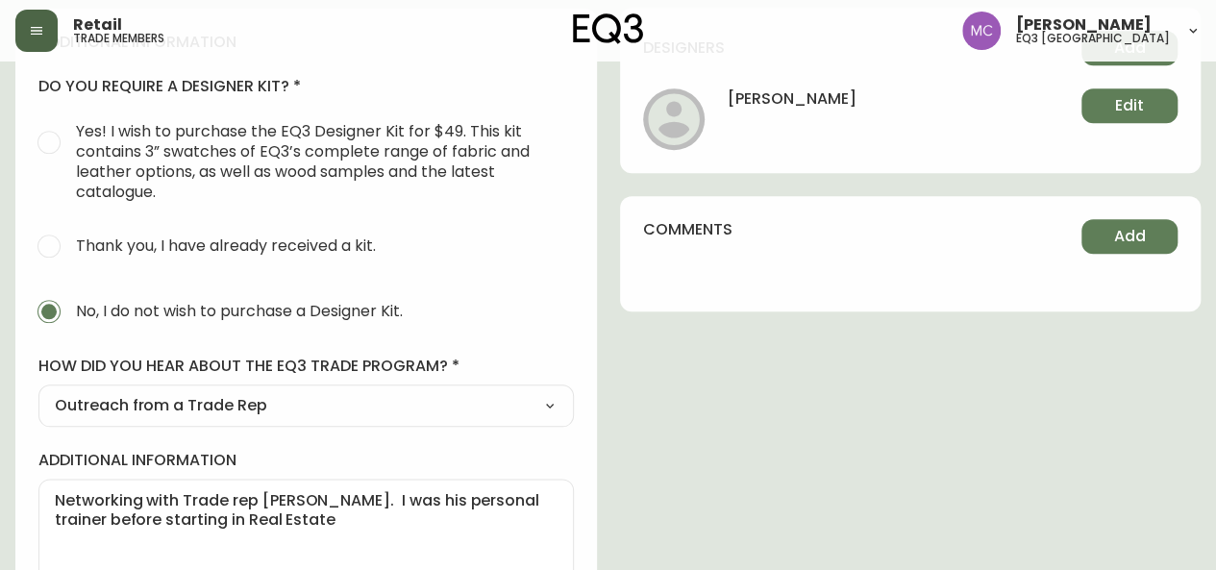
scroll to position [967, 0]
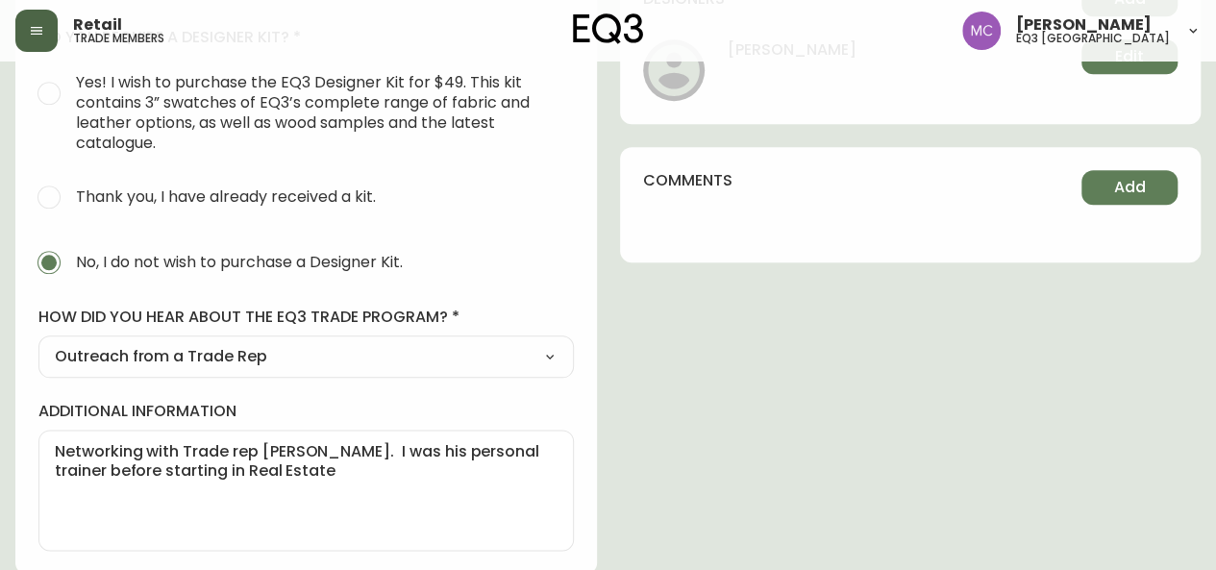
click at [554, 343] on select "Select Social Media Advertisement Trade Show Outreach from a Trade Rep Other" at bounding box center [305, 356] width 535 height 29
select select "Other"
click at [38, 342] on select "Select Social Media Advertisement Trade Show Outreach from a Trade Rep Other" at bounding box center [305, 356] width 535 height 29
type input "Other"
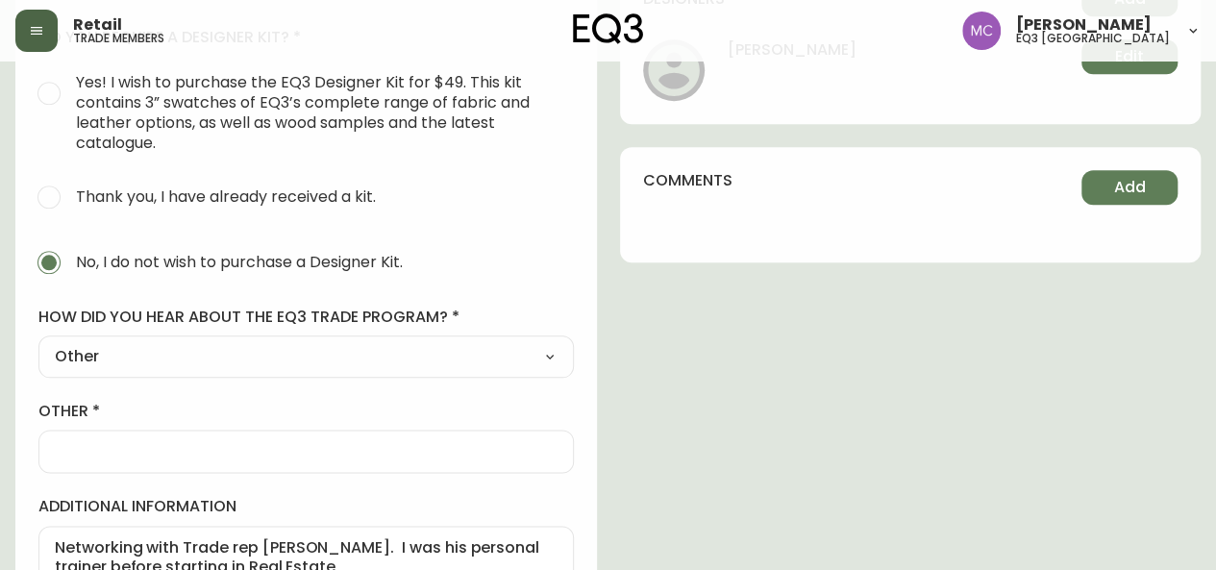
click at [155, 453] on input "other" at bounding box center [306, 451] width 503 height 18
type input "N"
type input "W"
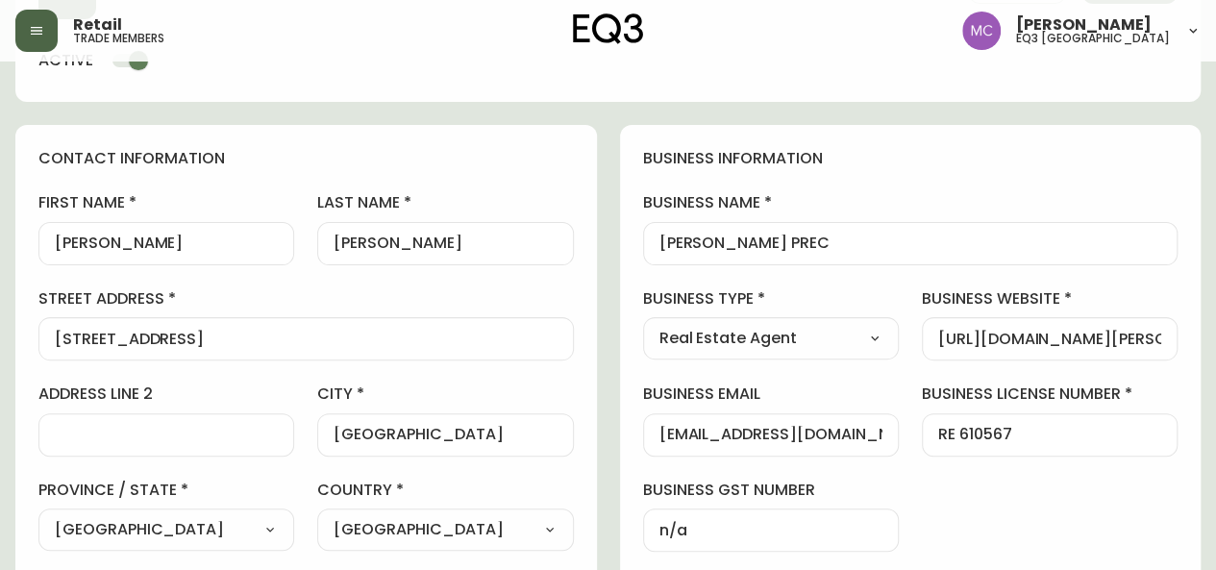
scroll to position [73, 0]
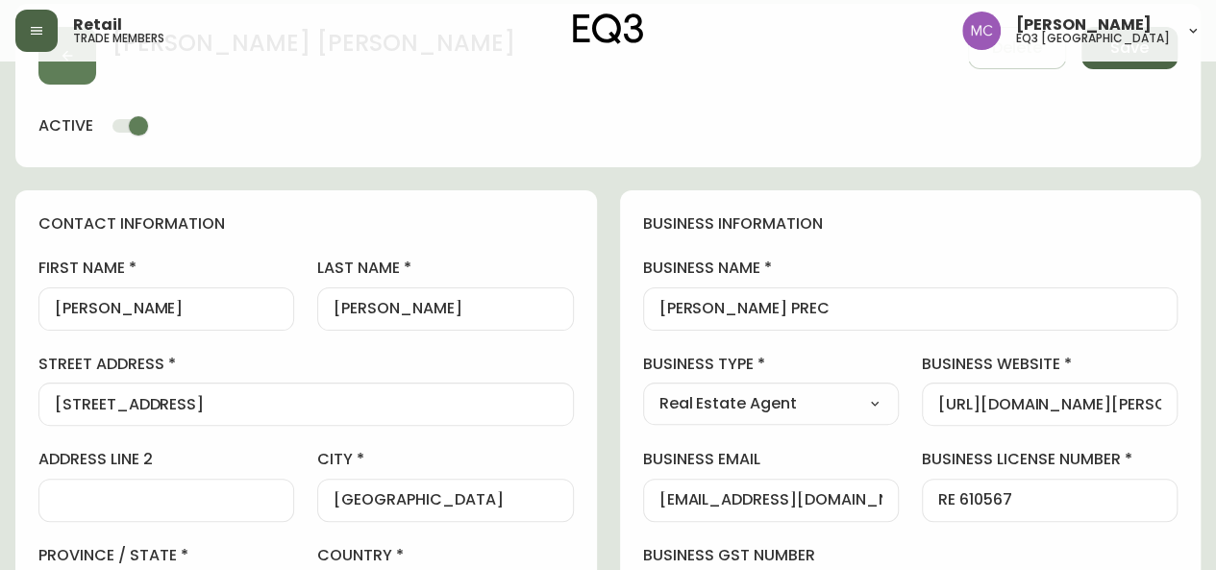
type input "Networking"
click at [1119, 61] on button "Save" at bounding box center [1129, 48] width 96 height 42
type input "[PHONE_NUMBER]"
type input "[EMAIL_ADDRESS][DOMAIN_NAME]"
type input "Other"
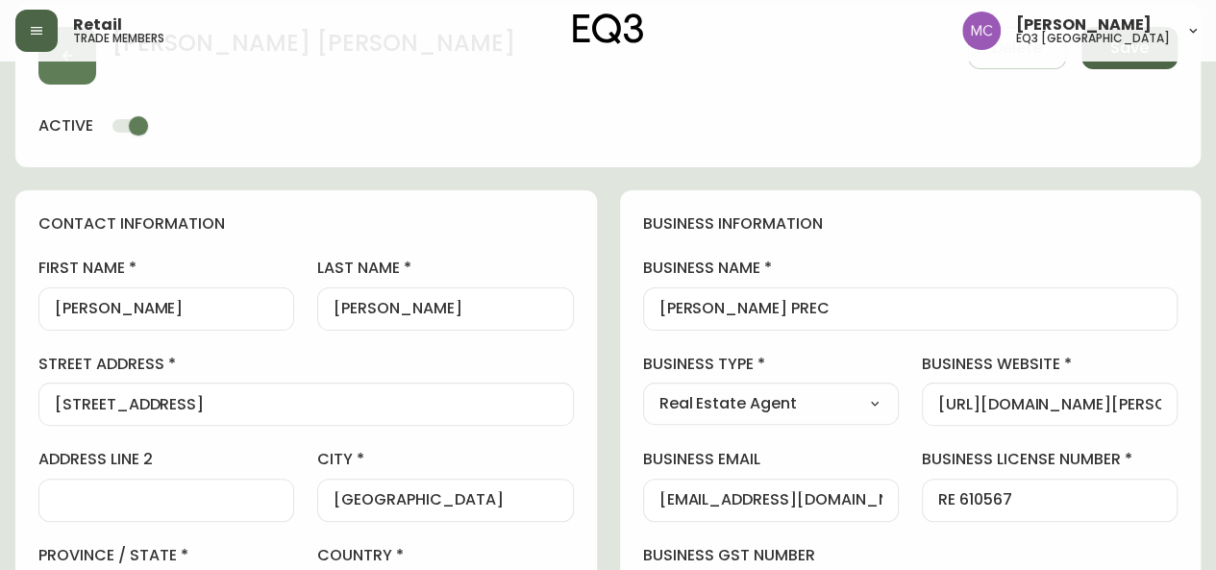
type input "[EMAIL_ADDRESS][DOMAIN_NAME]"
select select "Other"
